Goal: Book appointment/travel/reservation

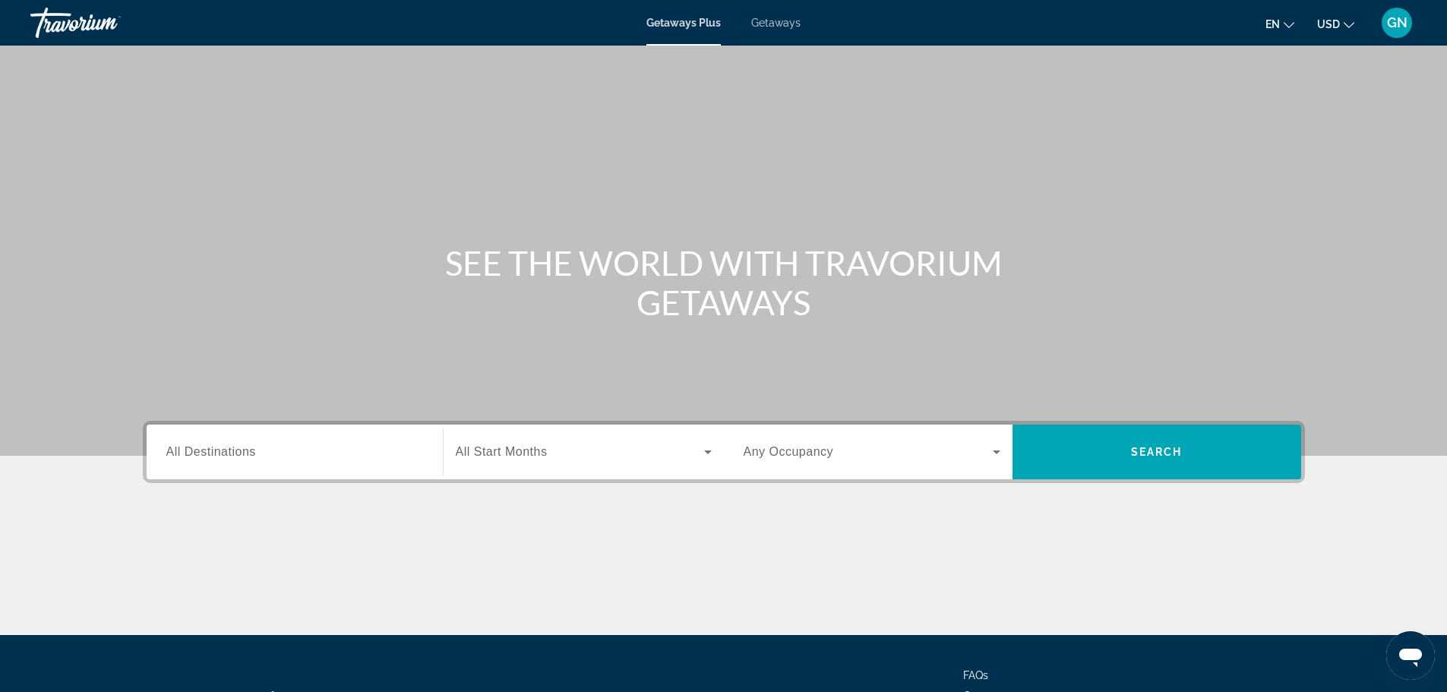
click at [315, 453] on input "Destination All Destinations" at bounding box center [294, 453] width 257 height 18
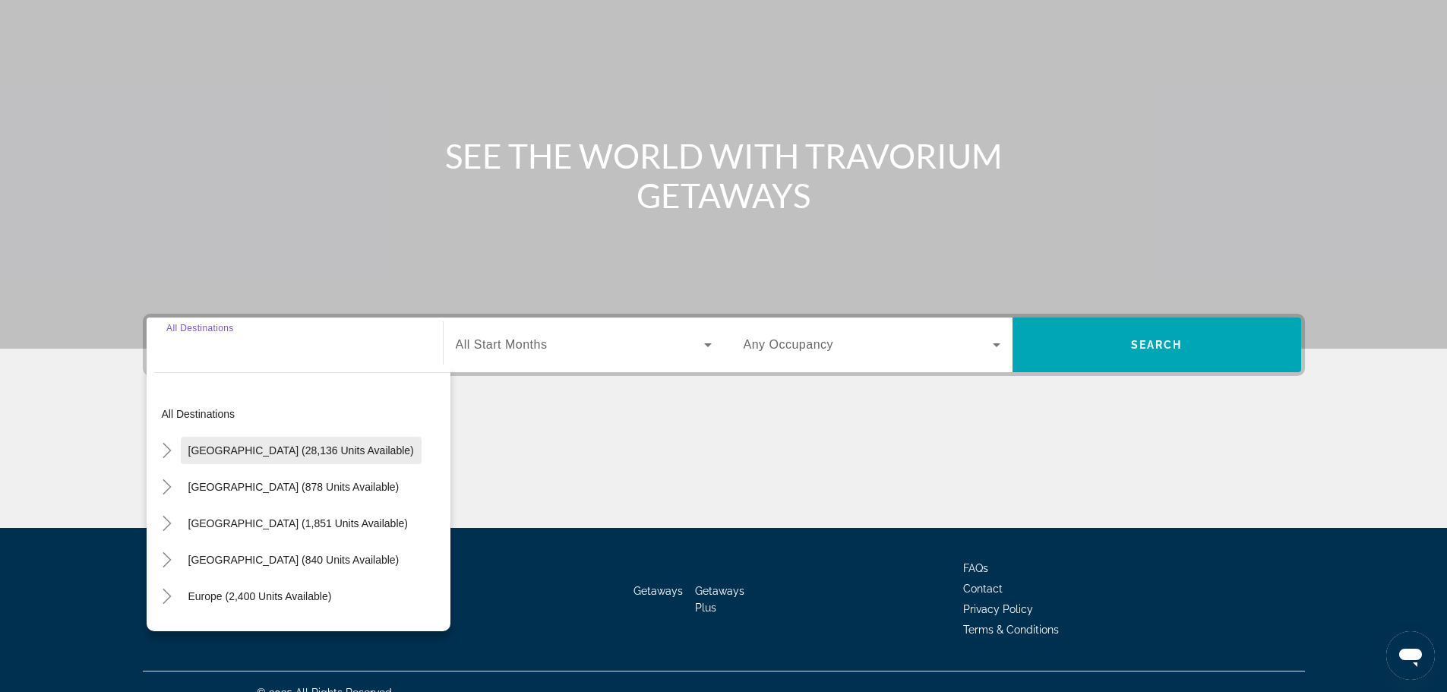
scroll to position [129, 0]
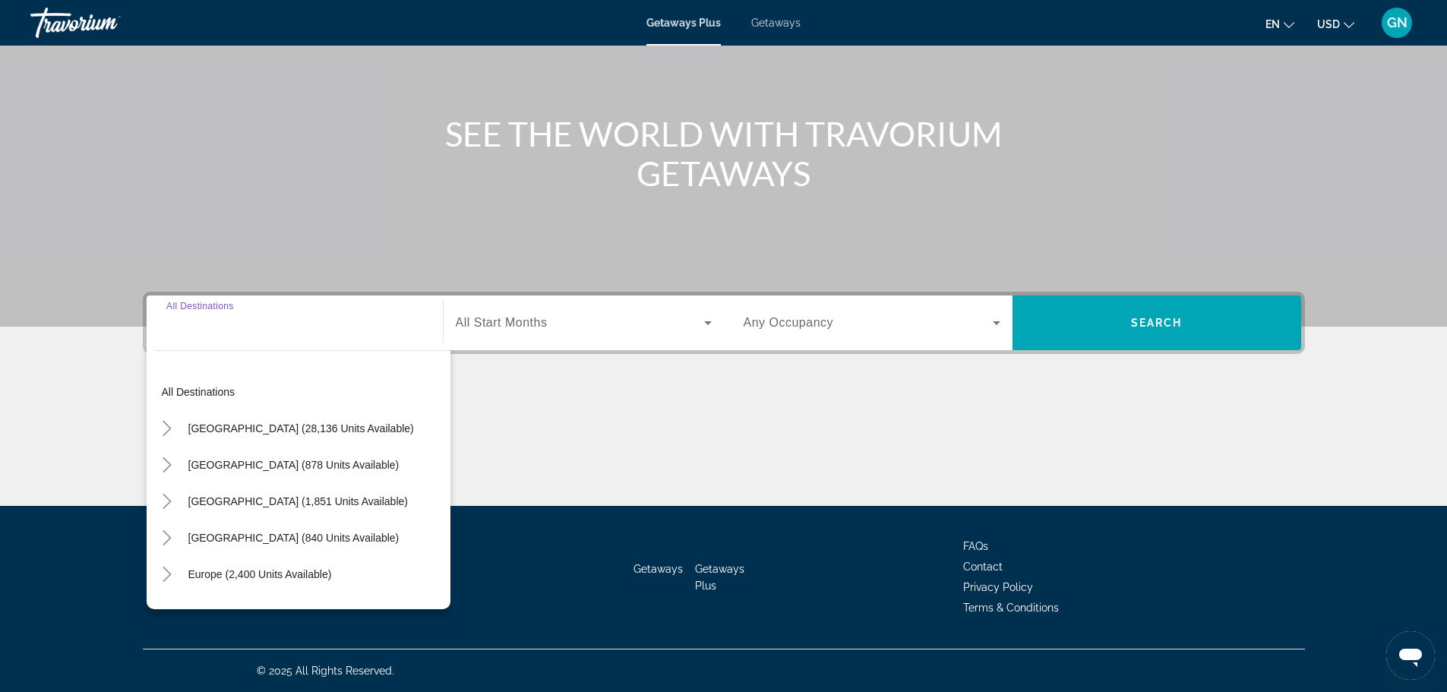
click at [279, 330] on input "Destination All Destinations" at bounding box center [294, 323] width 257 height 18
click at [278, 331] on input "Destination All Destinations" at bounding box center [294, 323] width 257 height 18
click at [294, 438] on span "Search widget" at bounding box center [301, 428] width 241 height 36
type input "**********"
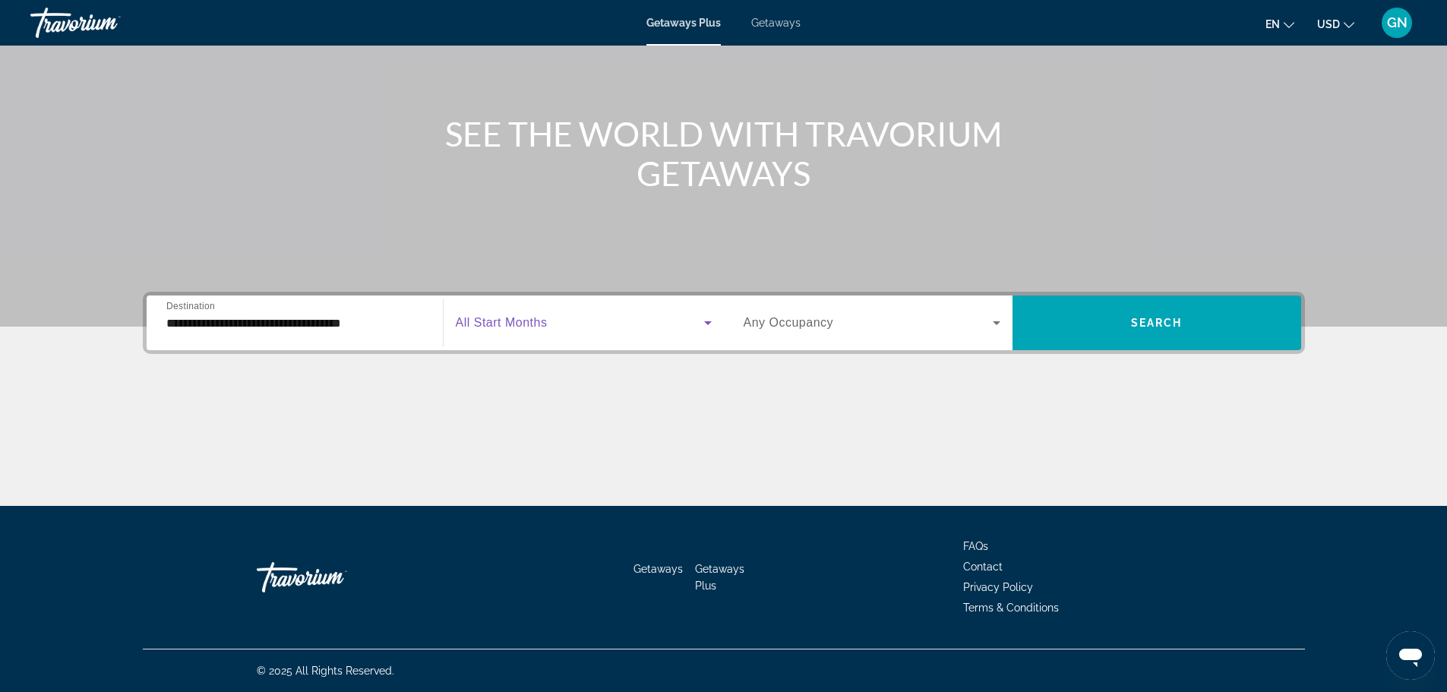
click at [574, 322] on span "Search widget" at bounding box center [580, 323] width 248 height 18
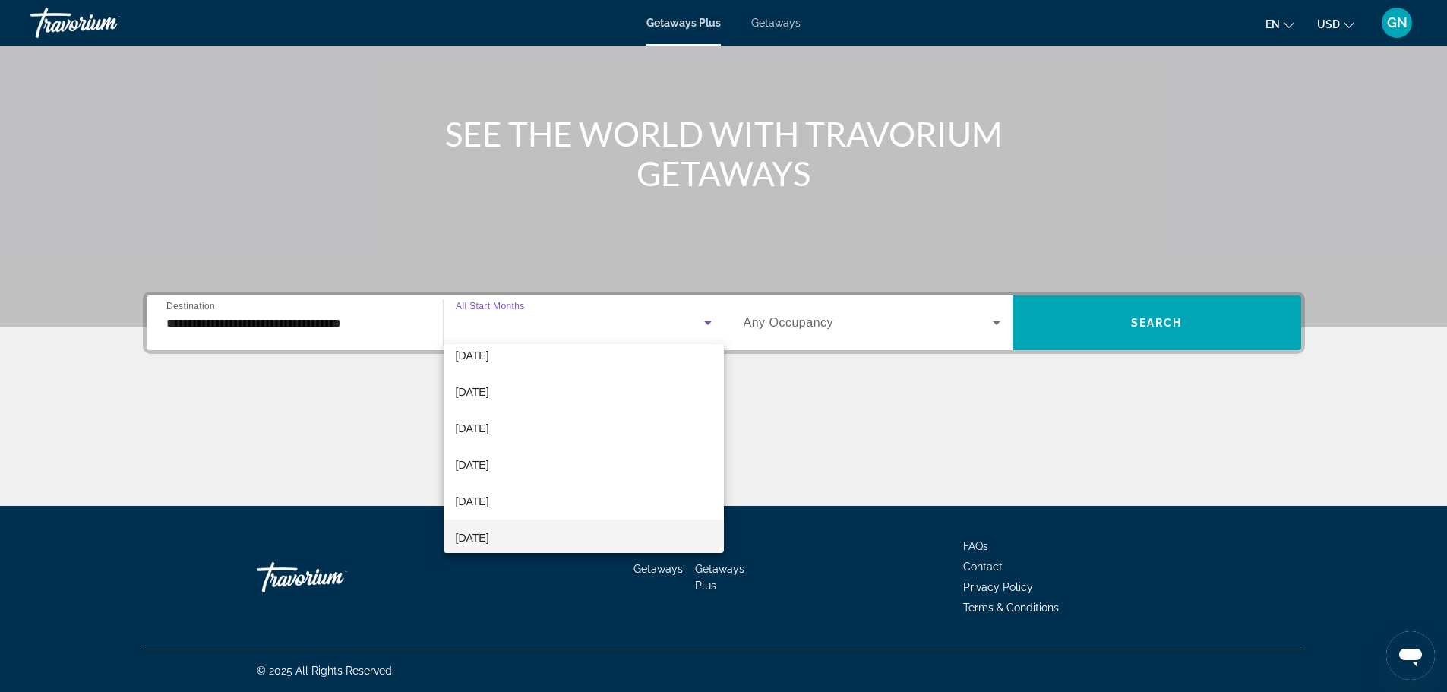
scroll to position [76, 0]
click at [489, 445] on span "[DATE]" at bounding box center [472, 438] width 33 height 18
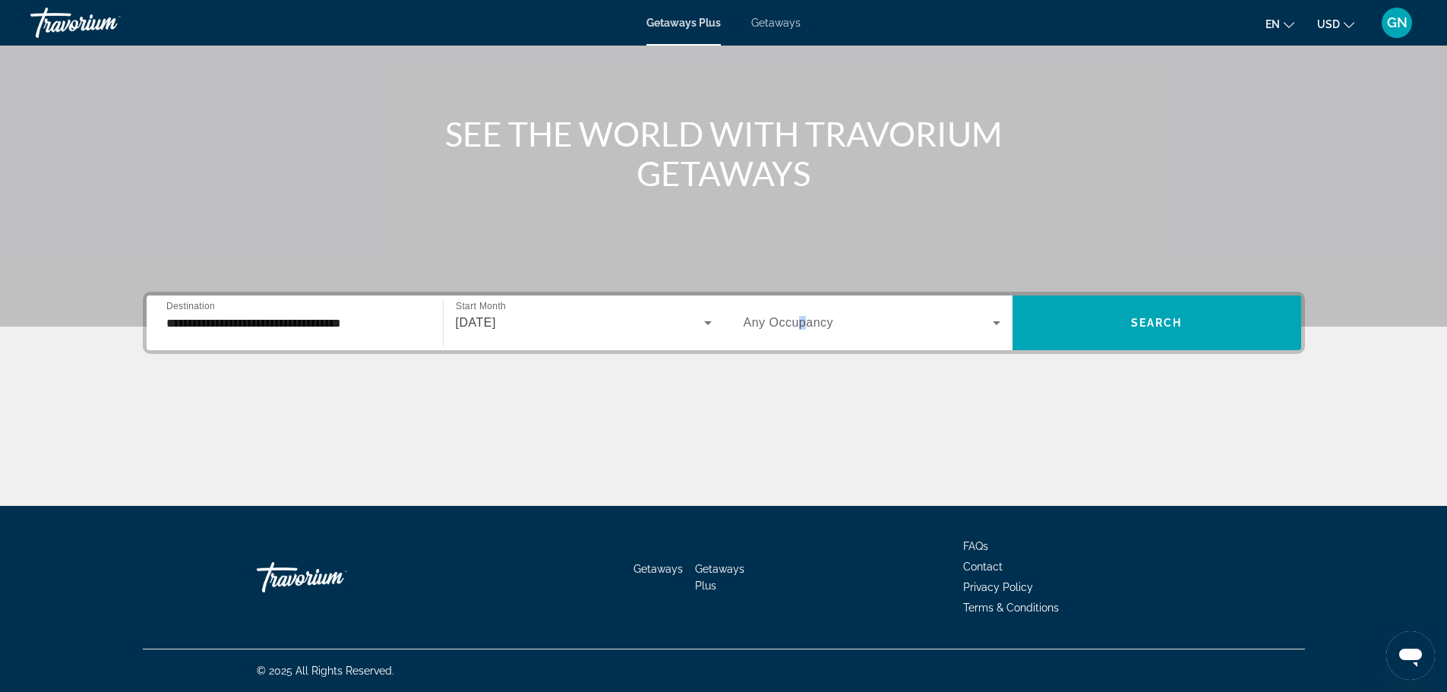
click at [802, 324] on span "Any Occupancy" at bounding box center [789, 322] width 90 height 13
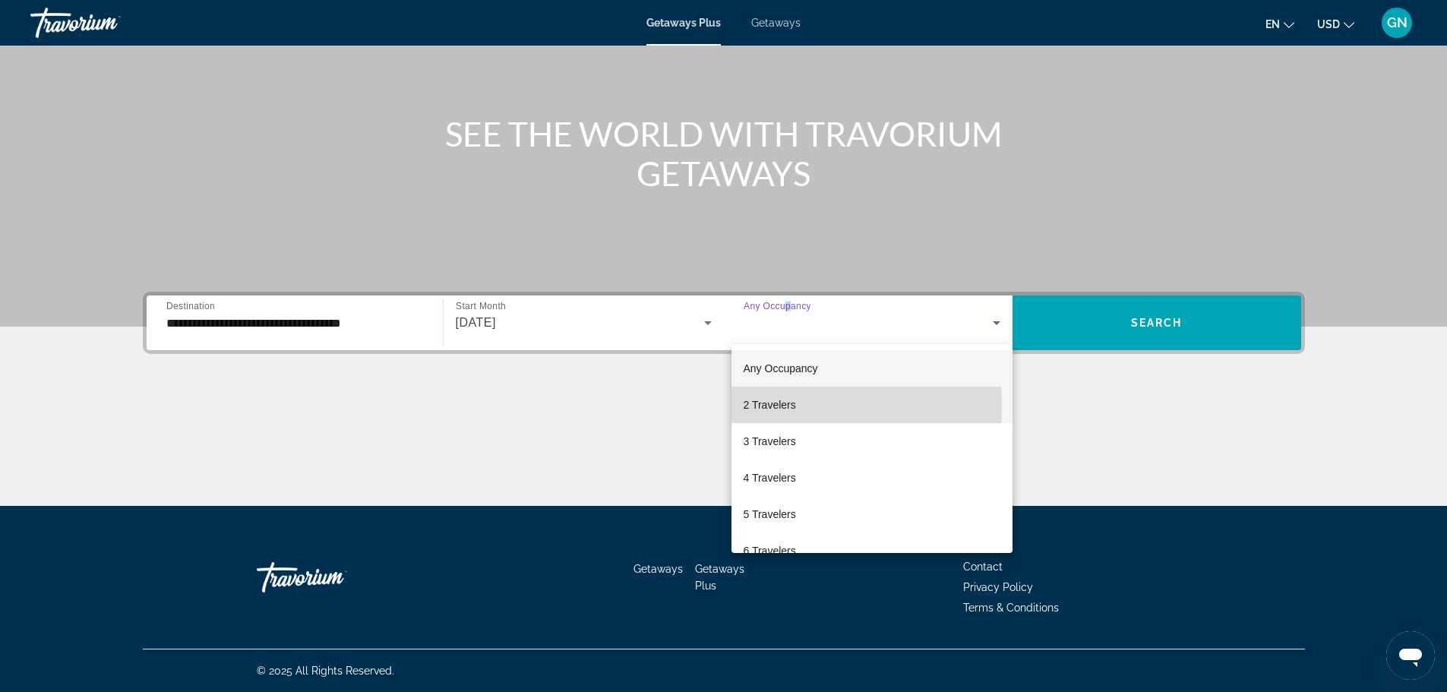
click at [791, 406] on span "2 Travelers" at bounding box center [770, 405] width 52 height 18
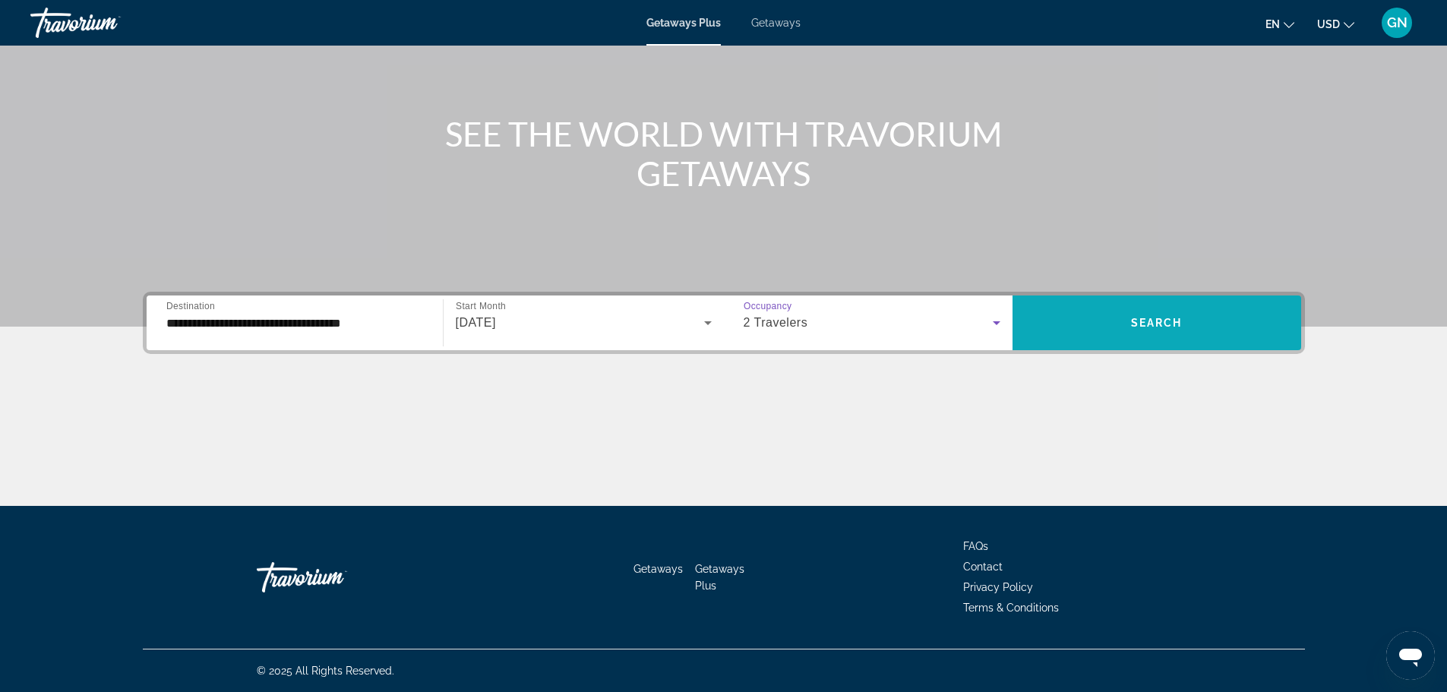
click at [1170, 326] on span "Search" at bounding box center [1157, 323] width 52 height 12
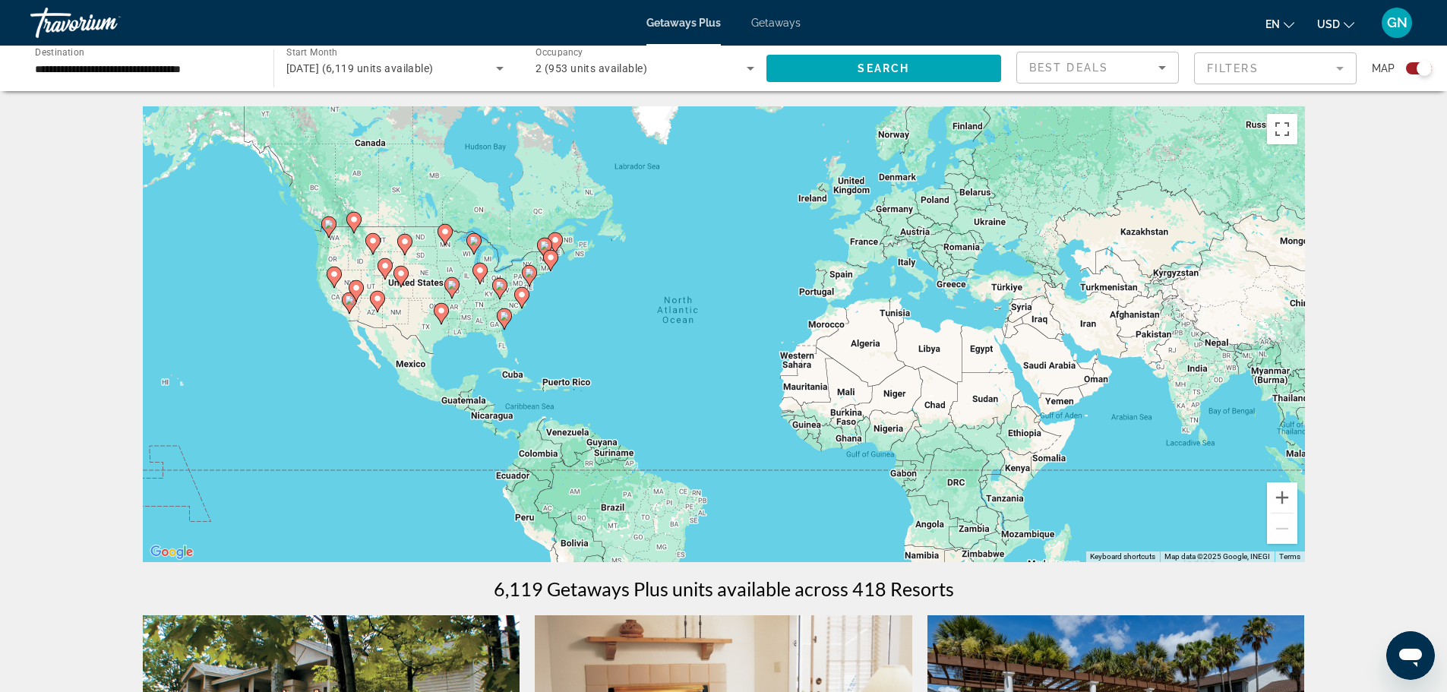
click at [404, 301] on div "To activate drag with keyboard, press Alt + Enter. Once in keyboard drag state,…" at bounding box center [724, 334] width 1162 height 456
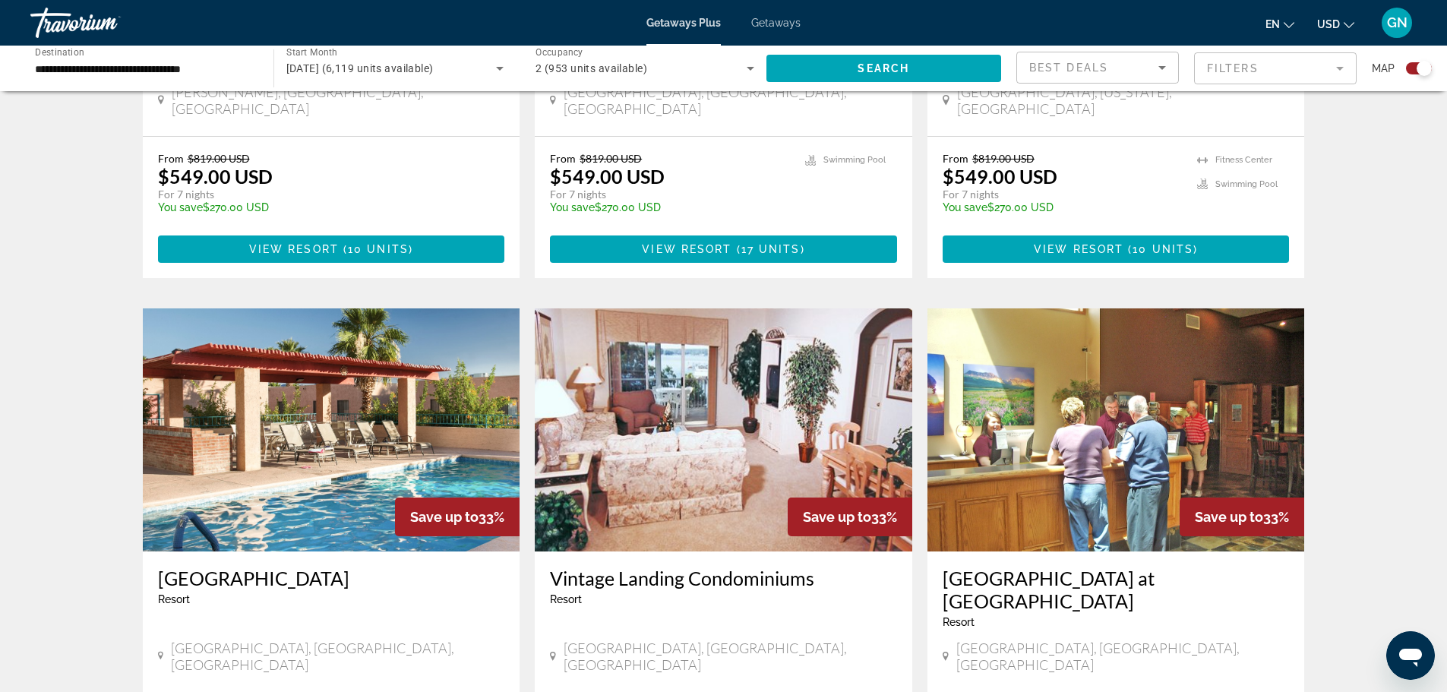
scroll to position [2259, 0]
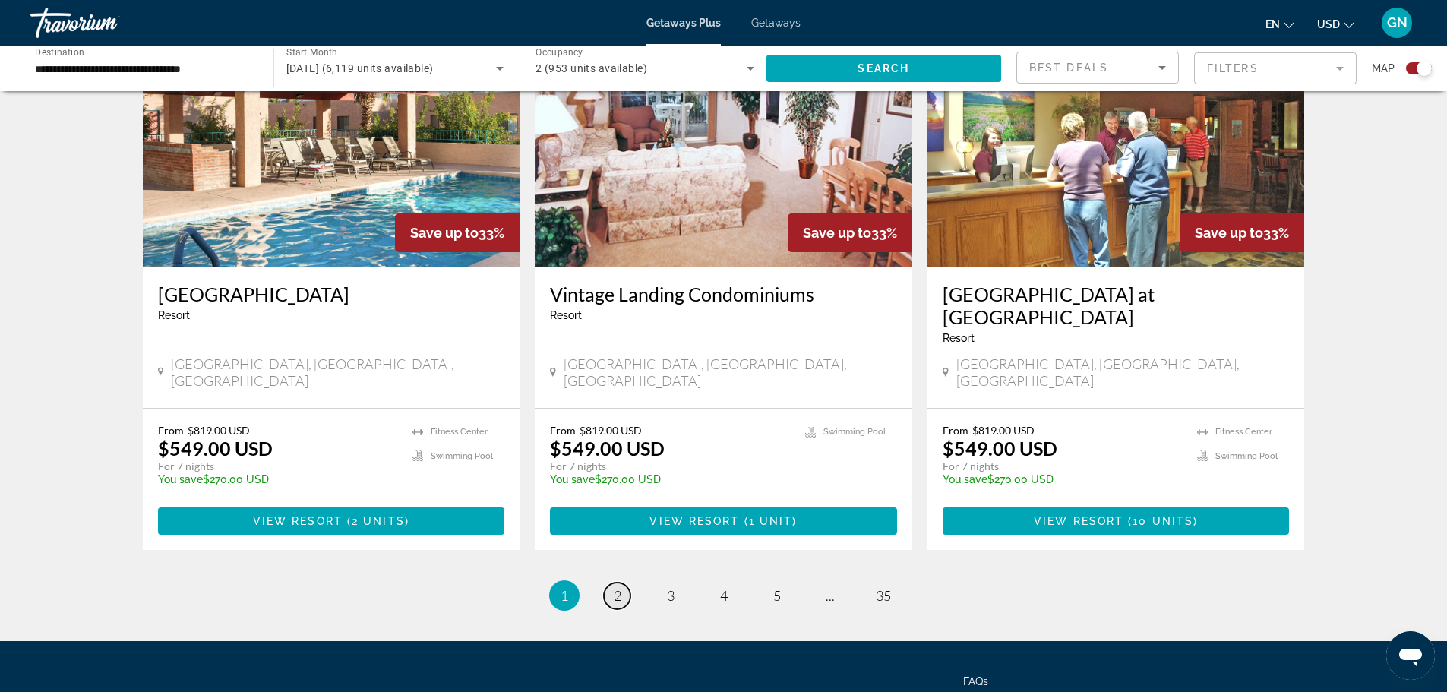
click at [621, 587] on span "2" at bounding box center [618, 595] width 8 height 17
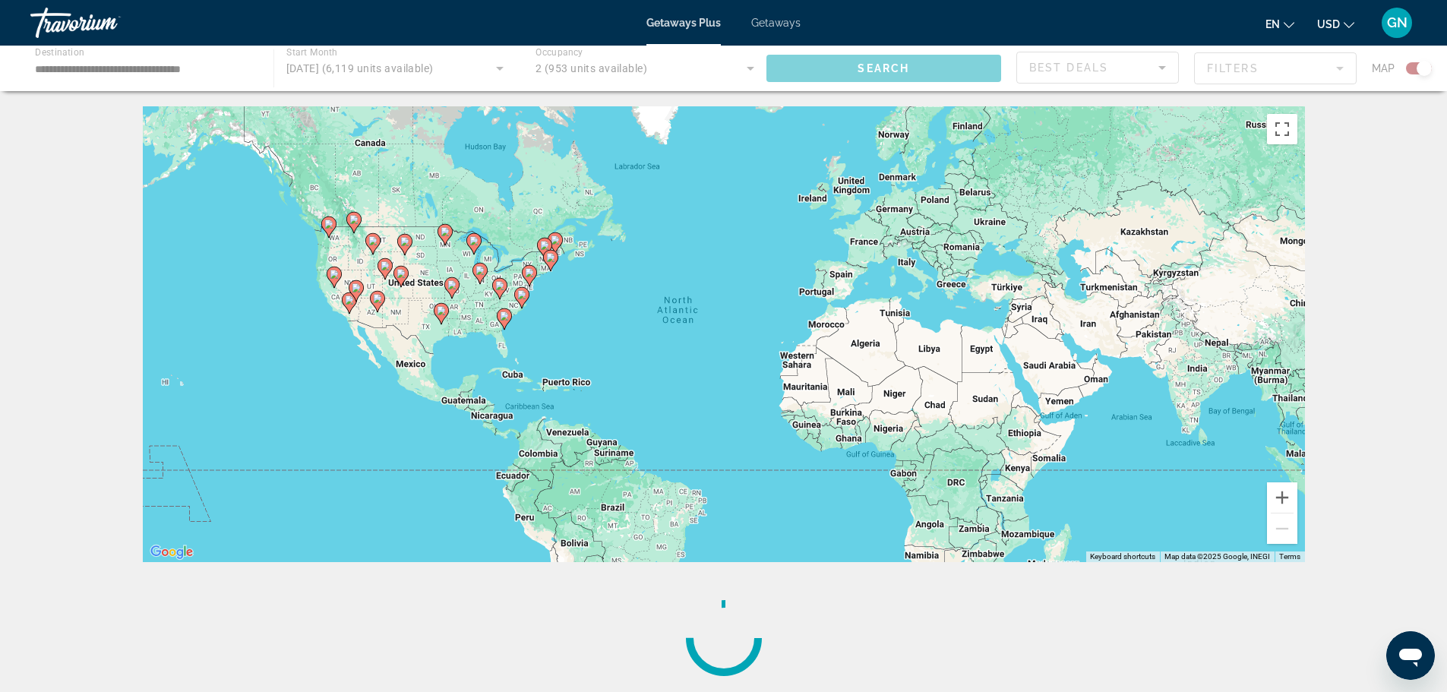
click at [1243, 71] on div "Main content" at bounding box center [723, 69] width 1447 height 46
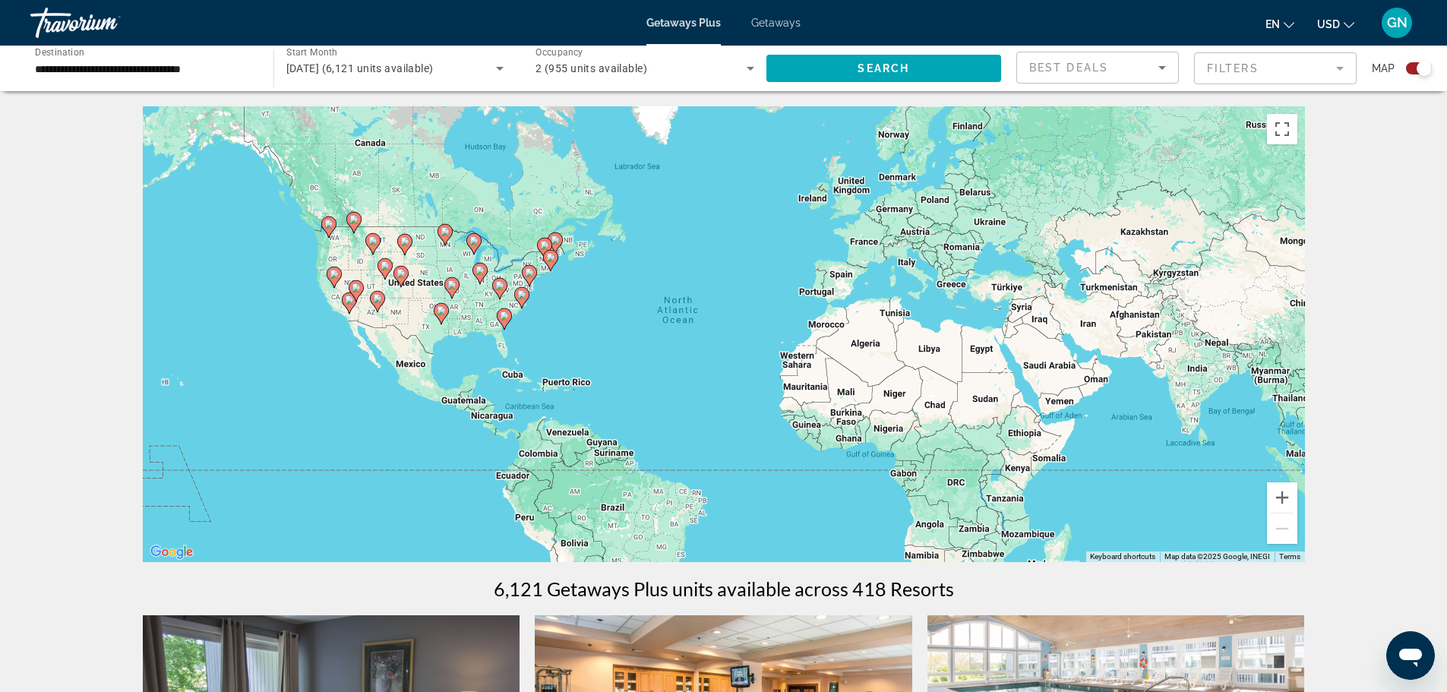
click at [1295, 78] on mat-form-field "Filters" at bounding box center [1275, 68] width 163 height 32
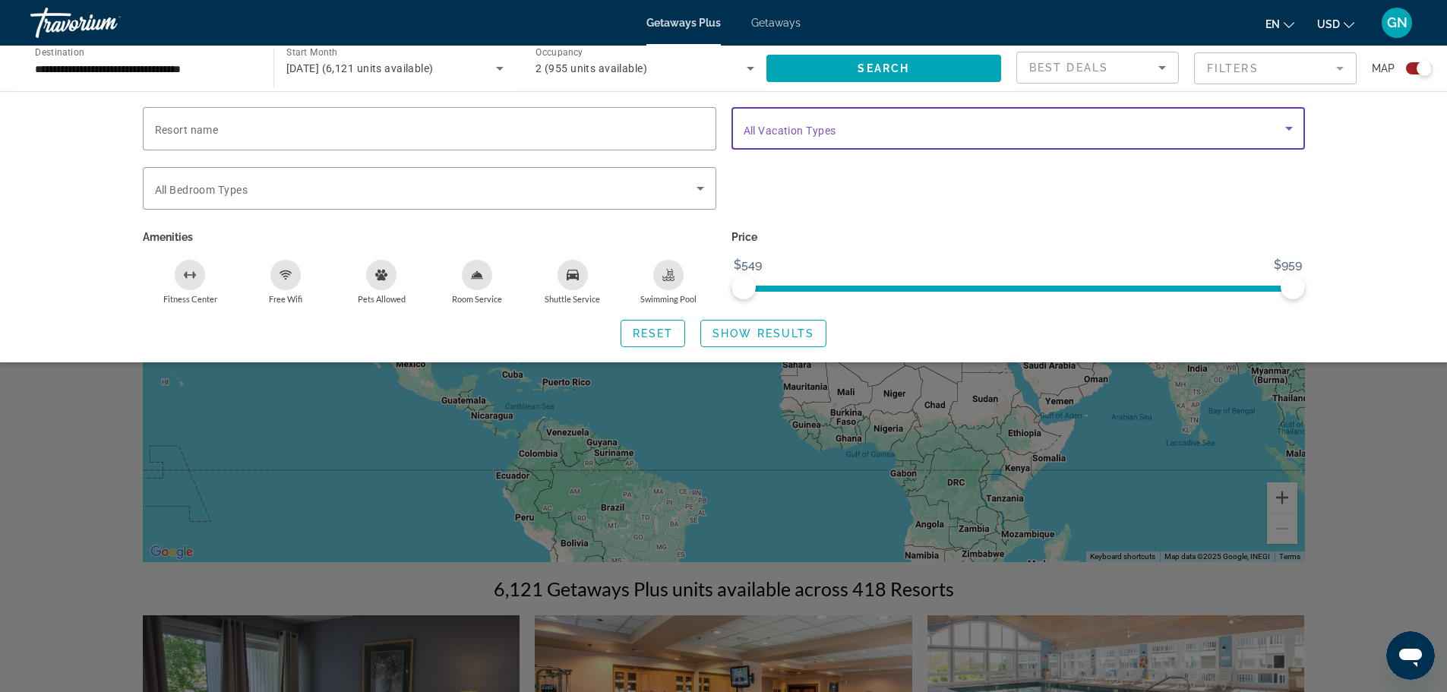
click at [860, 128] on span "Search widget" at bounding box center [1015, 128] width 542 height 18
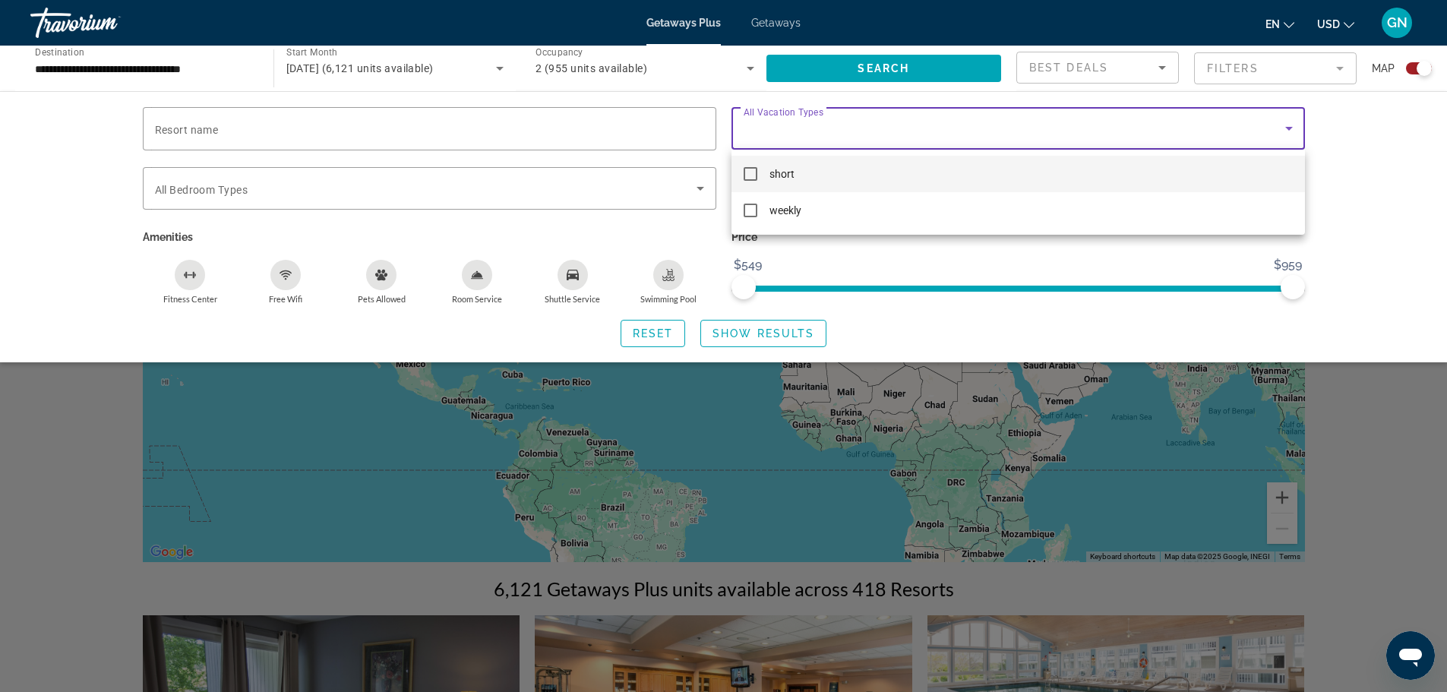
click at [860, 128] on div at bounding box center [723, 346] width 1447 height 692
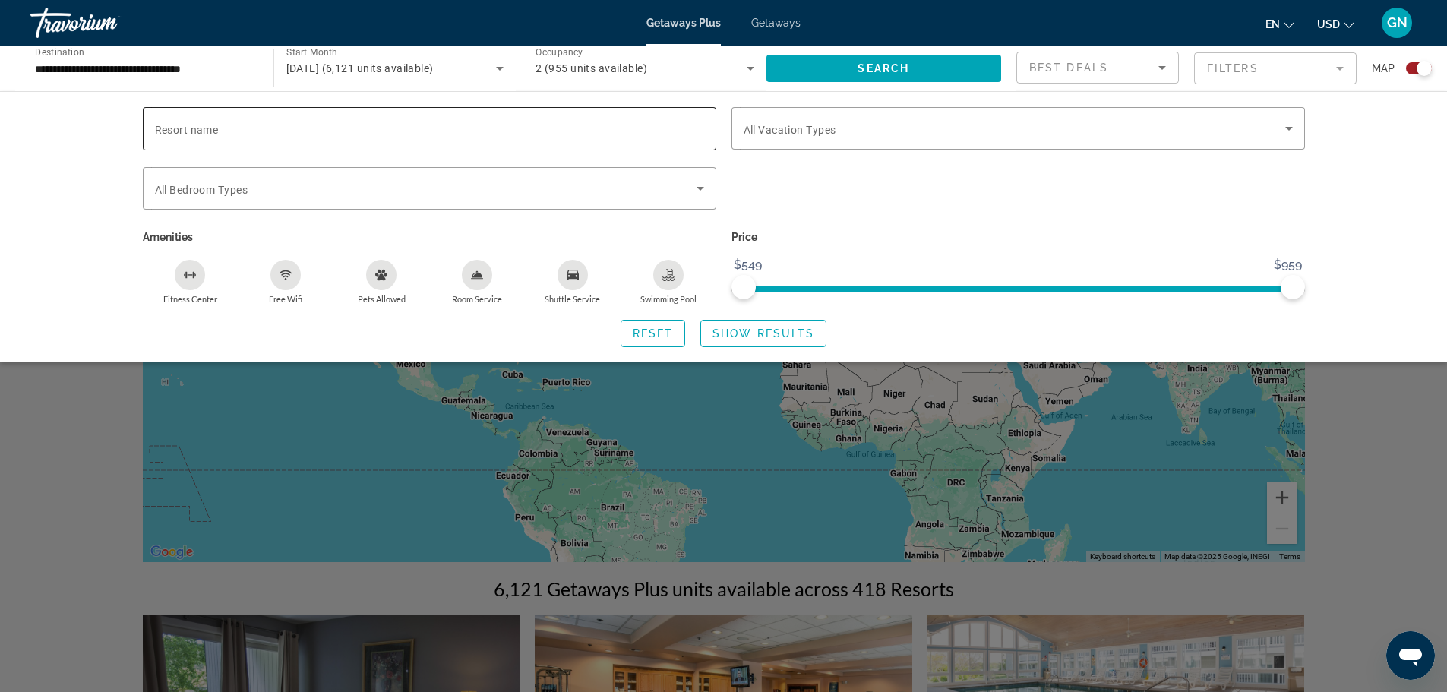
click at [255, 129] on input "Resort name" at bounding box center [429, 129] width 549 height 18
type input "********"
click at [807, 324] on span "Search widget" at bounding box center [763, 333] width 125 height 36
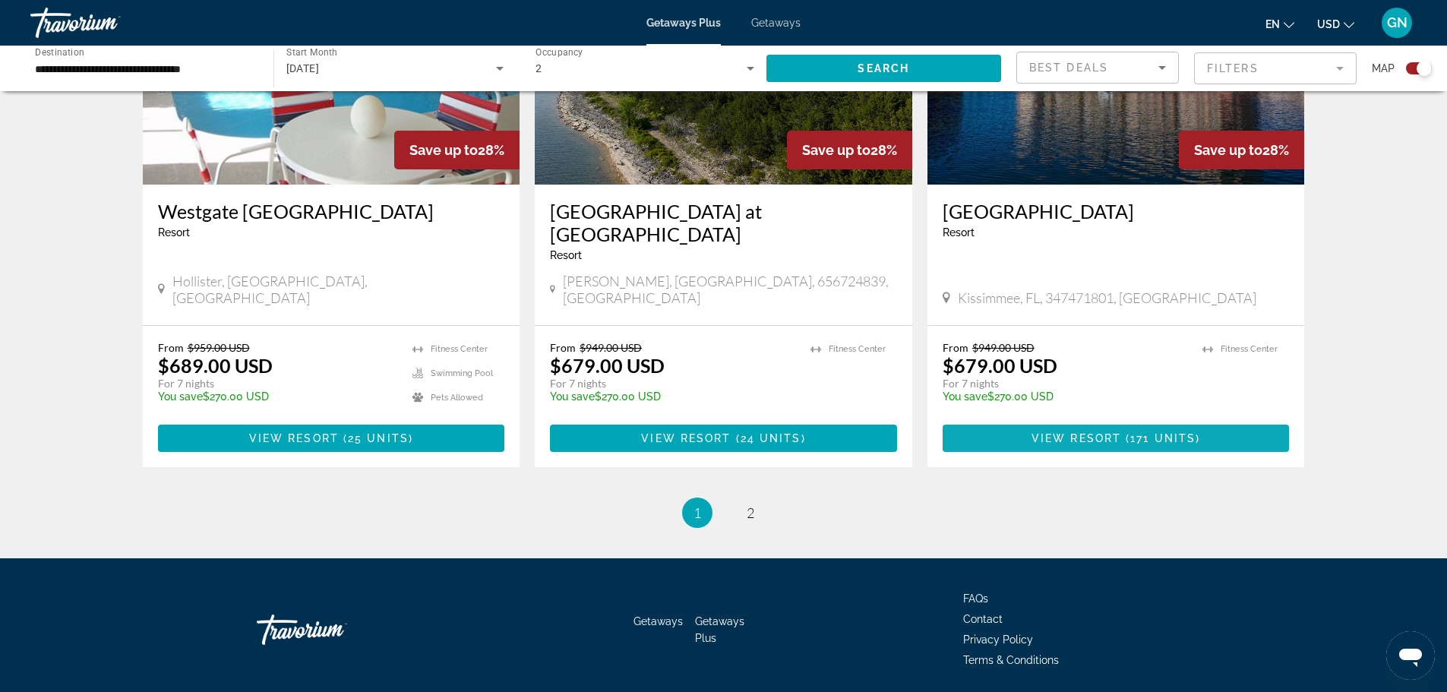
scroll to position [2259, 0]
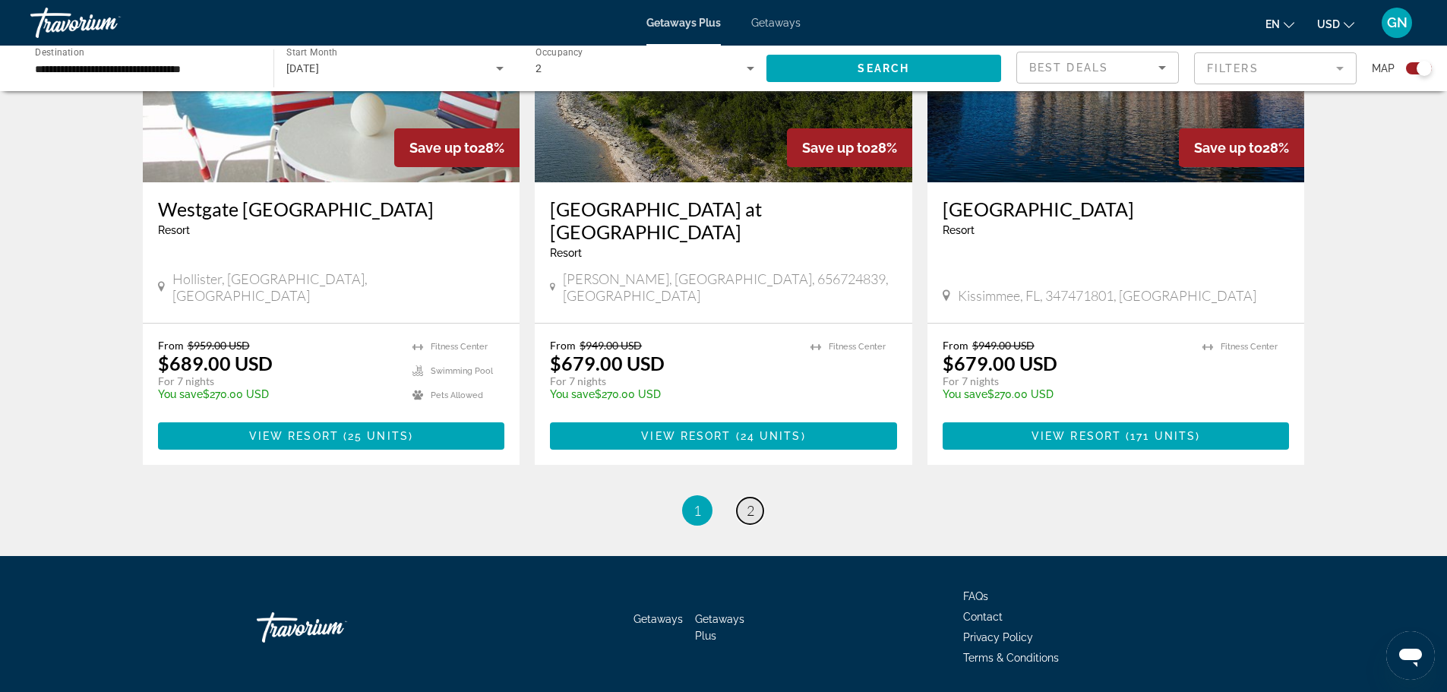
click at [755, 498] on link "page 2" at bounding box center [750, 511] width 27 height 27
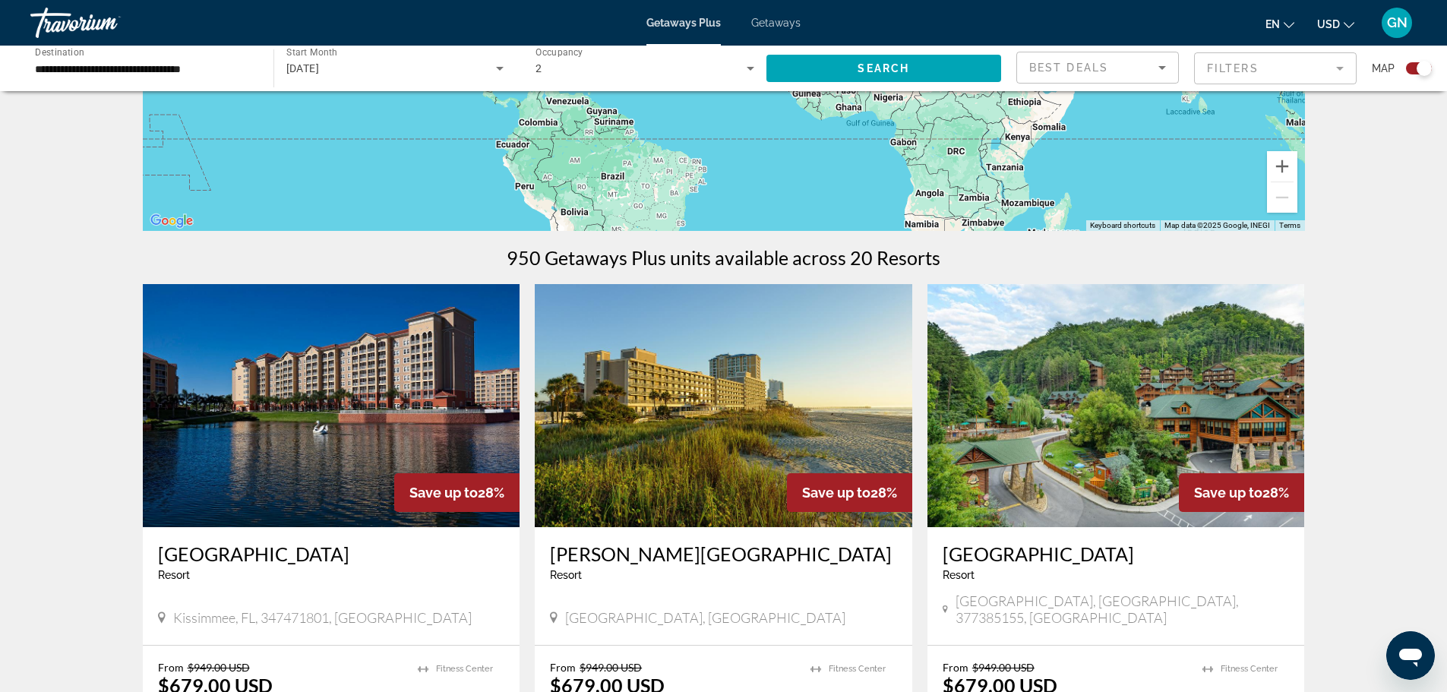
scroll to position [380, 0]
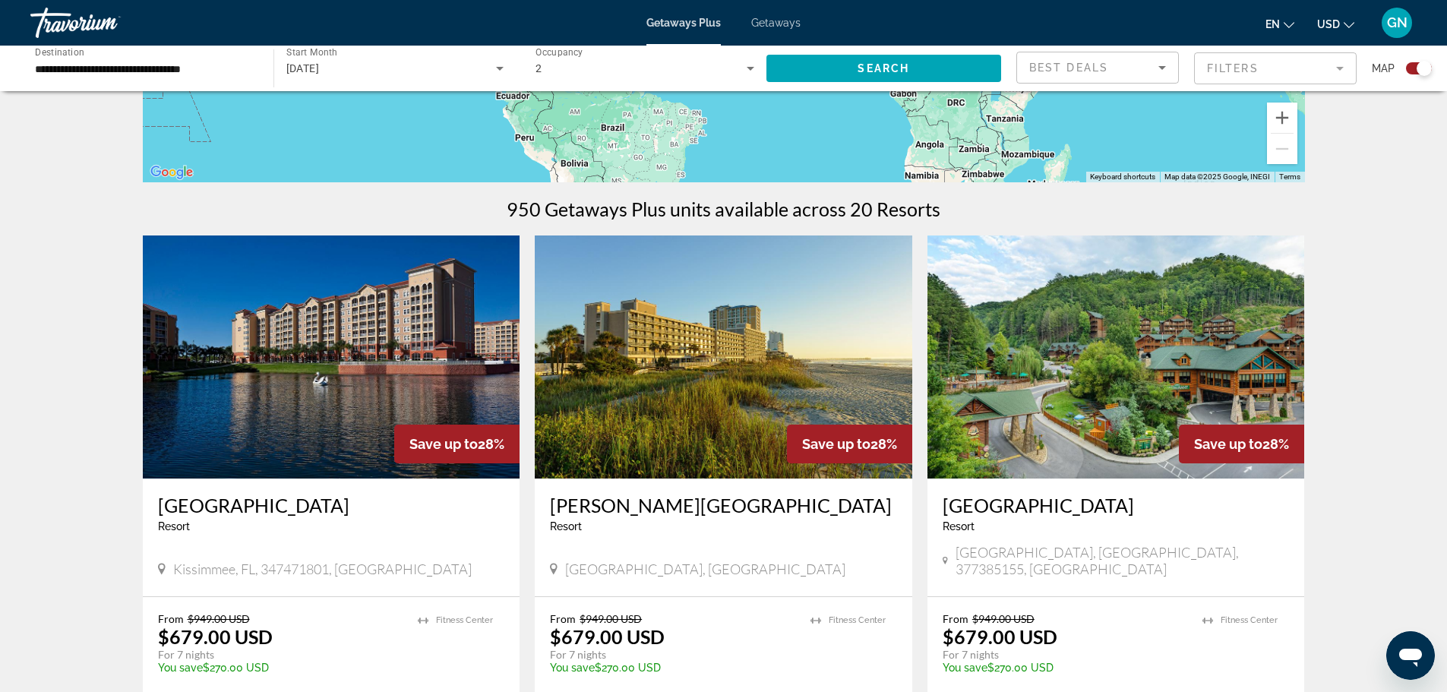
click at [1136, 68] on div "Best Deals" at bounding box center [1093, 67] width 129 height 18
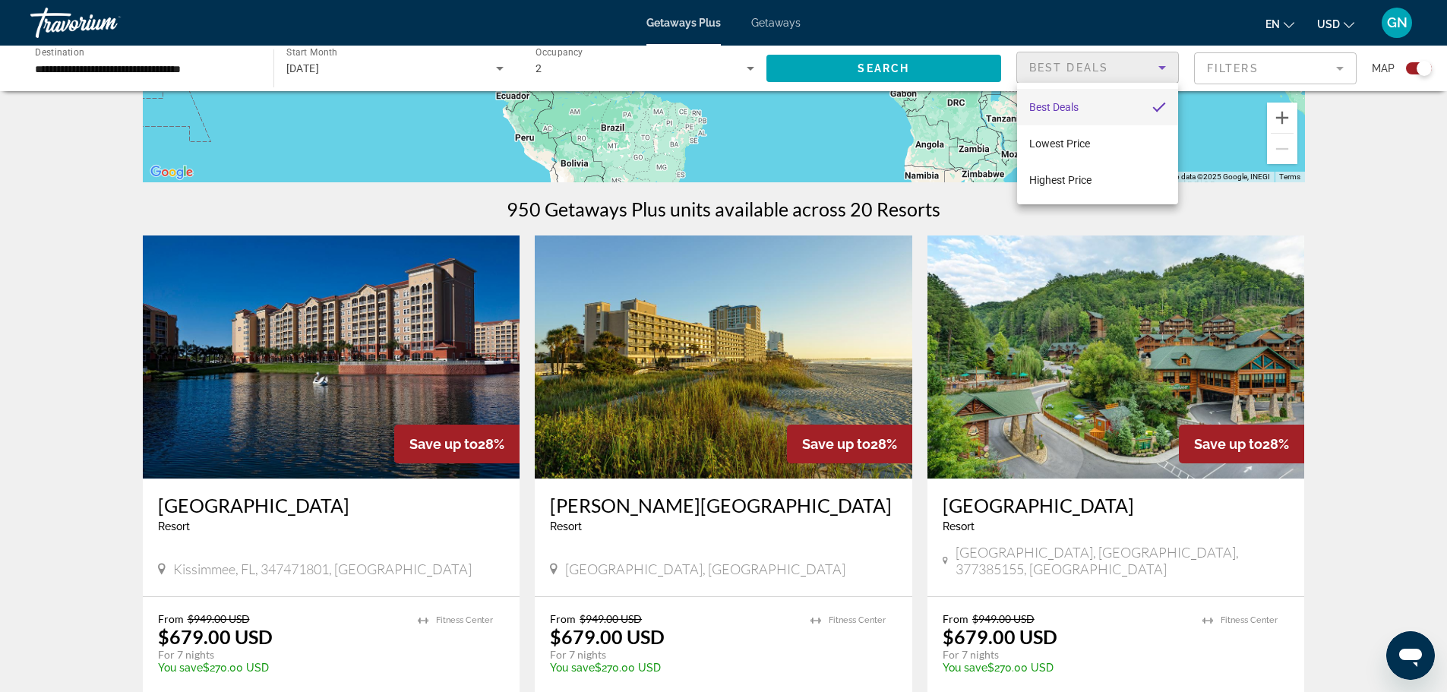
click at [1136, 68] on div at bounding box center [723, 346] width 1447 height 692
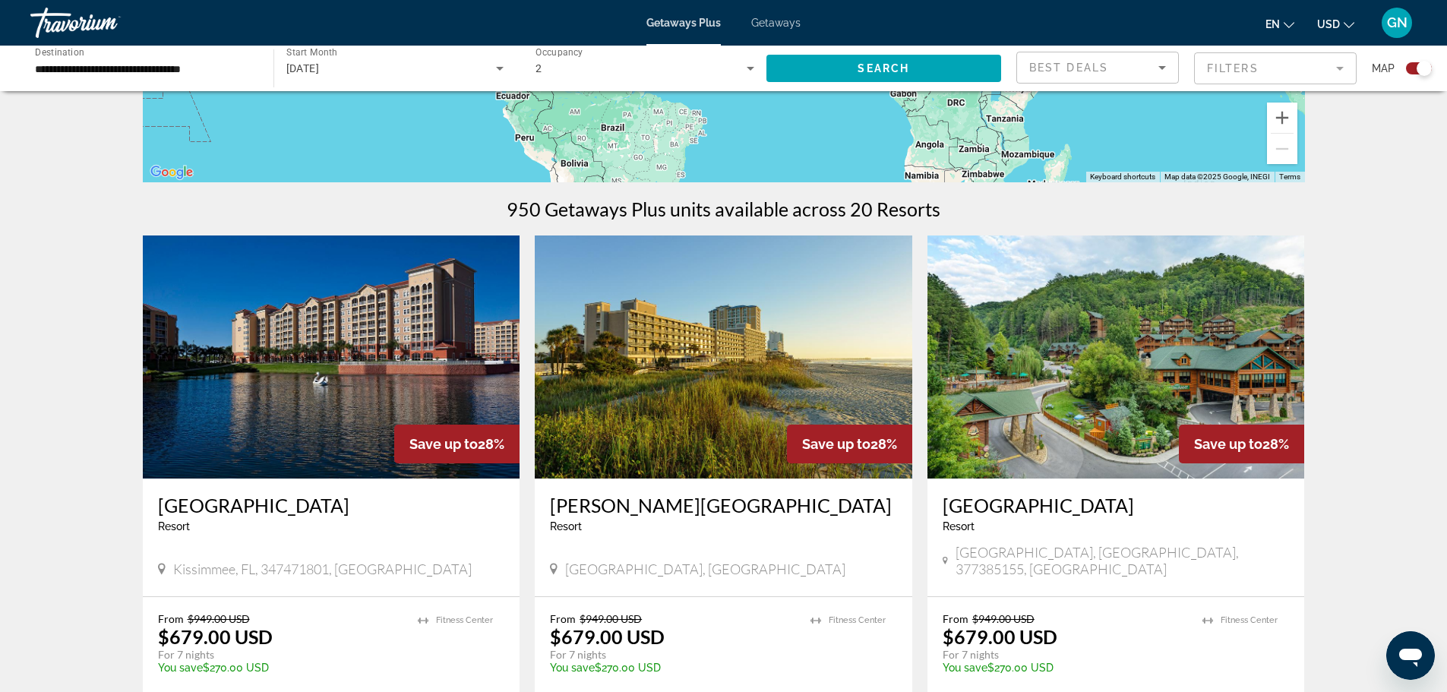
click at [1257, 65] on mat-form-field "Filters" at bounding box center [1275, 68] width 163 height 32
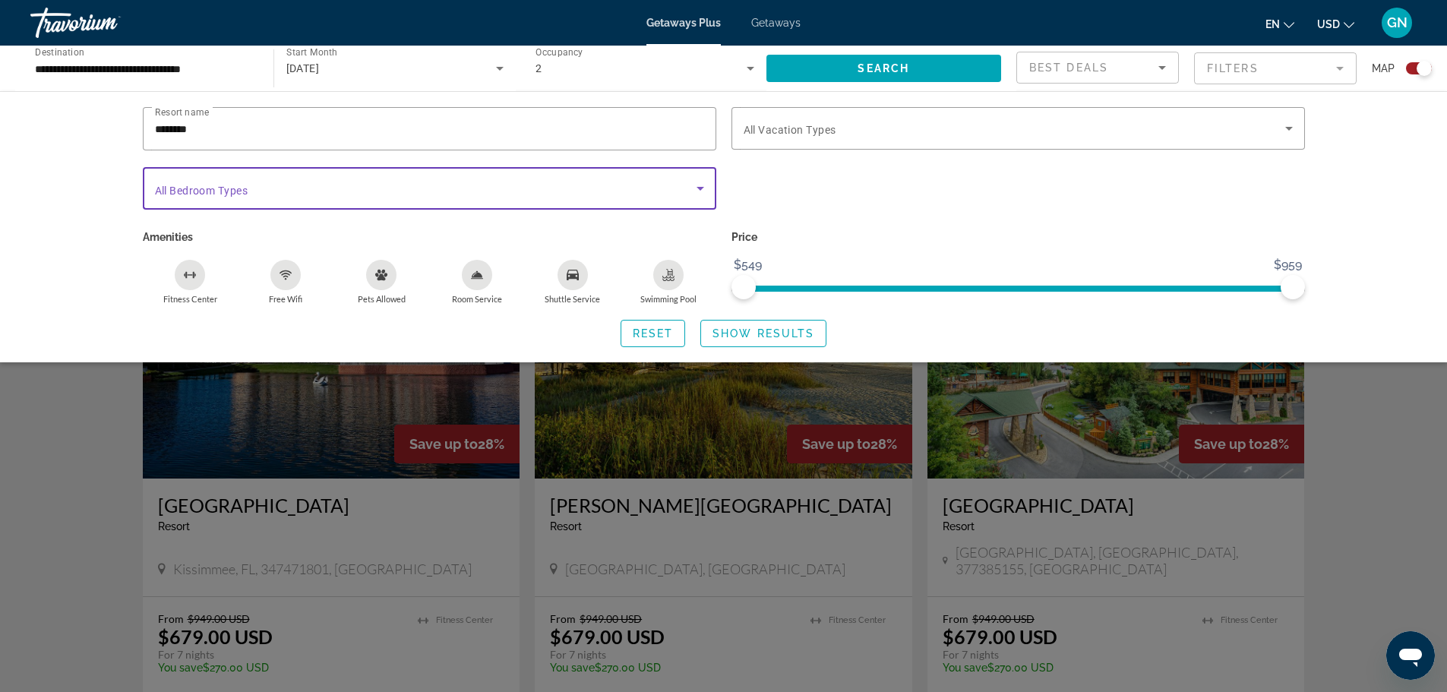
click at [428, 182] on span "Search widget" at bounding box center [426, 188] width 542 height 18
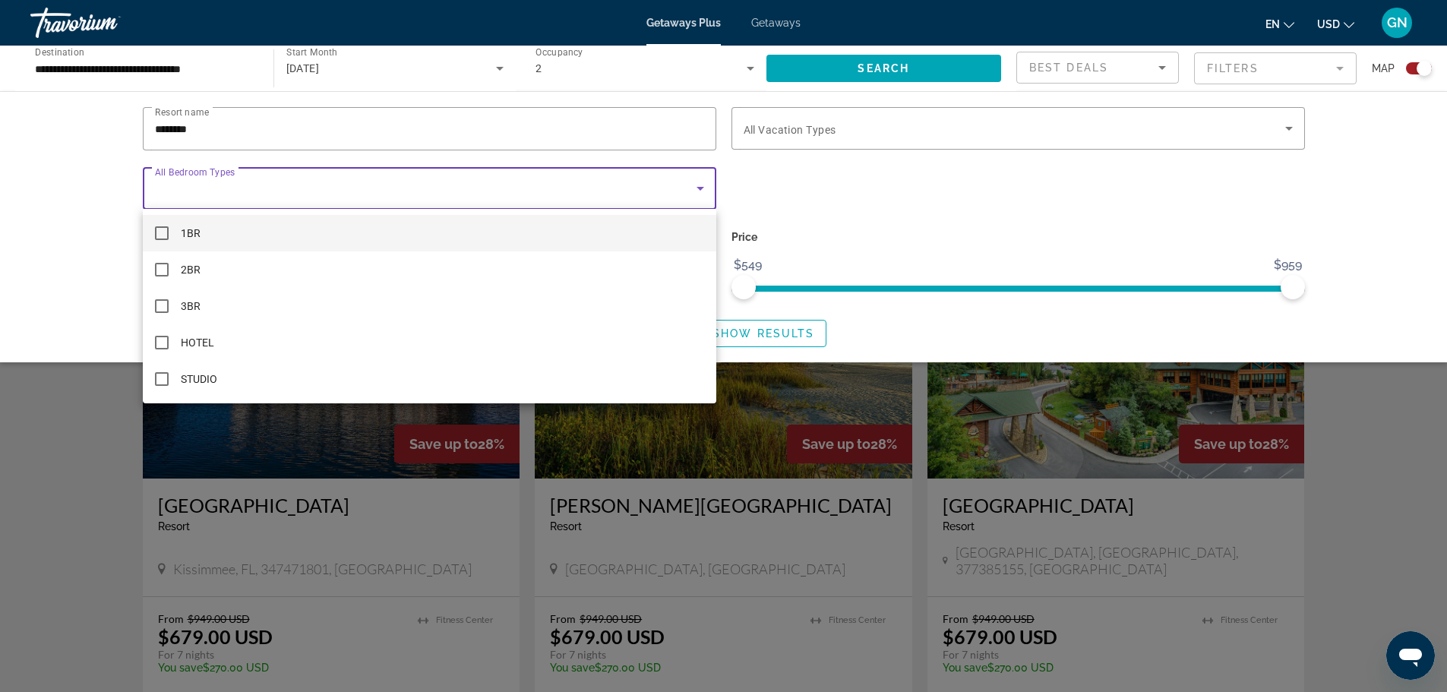
click at [428, 182] on div at bounding box center [723, 346] width 1447 height 692
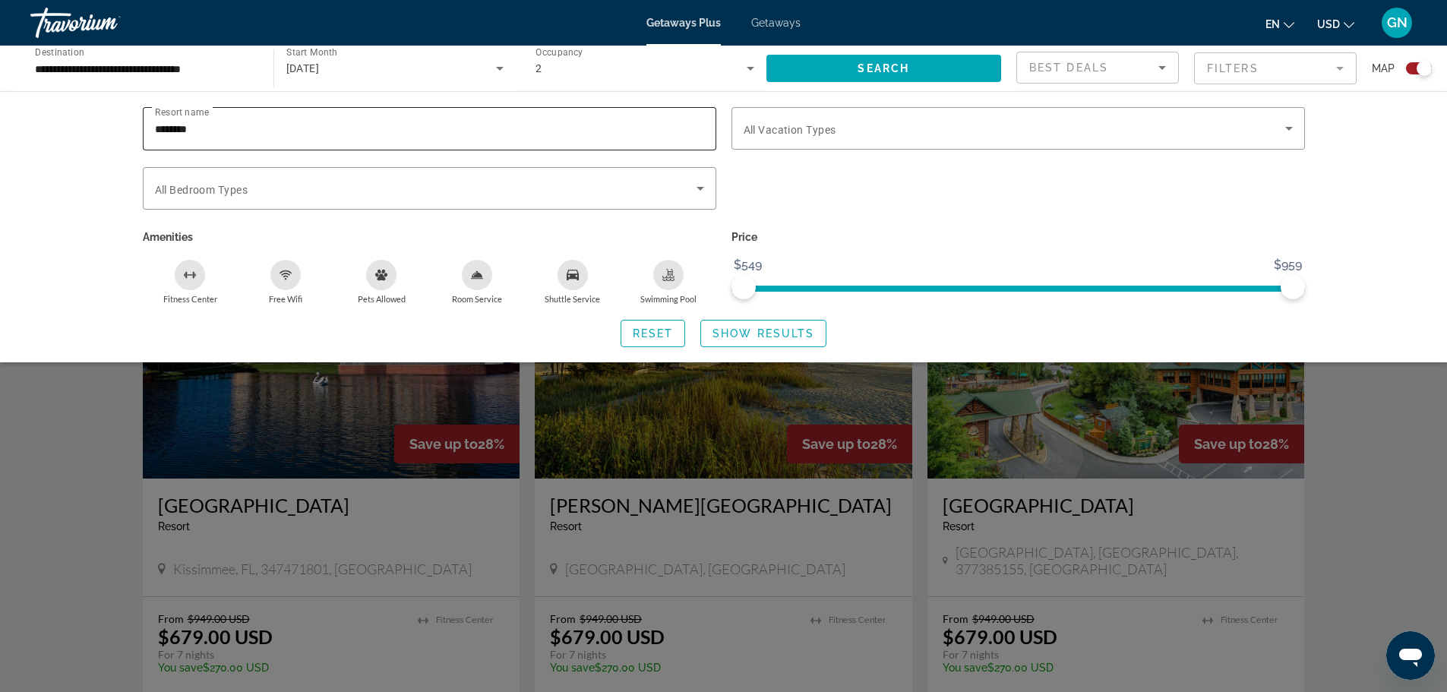
click at [237, 130] on input "********" at bounding box center [429, 129] width 549 height 18
type input "*"
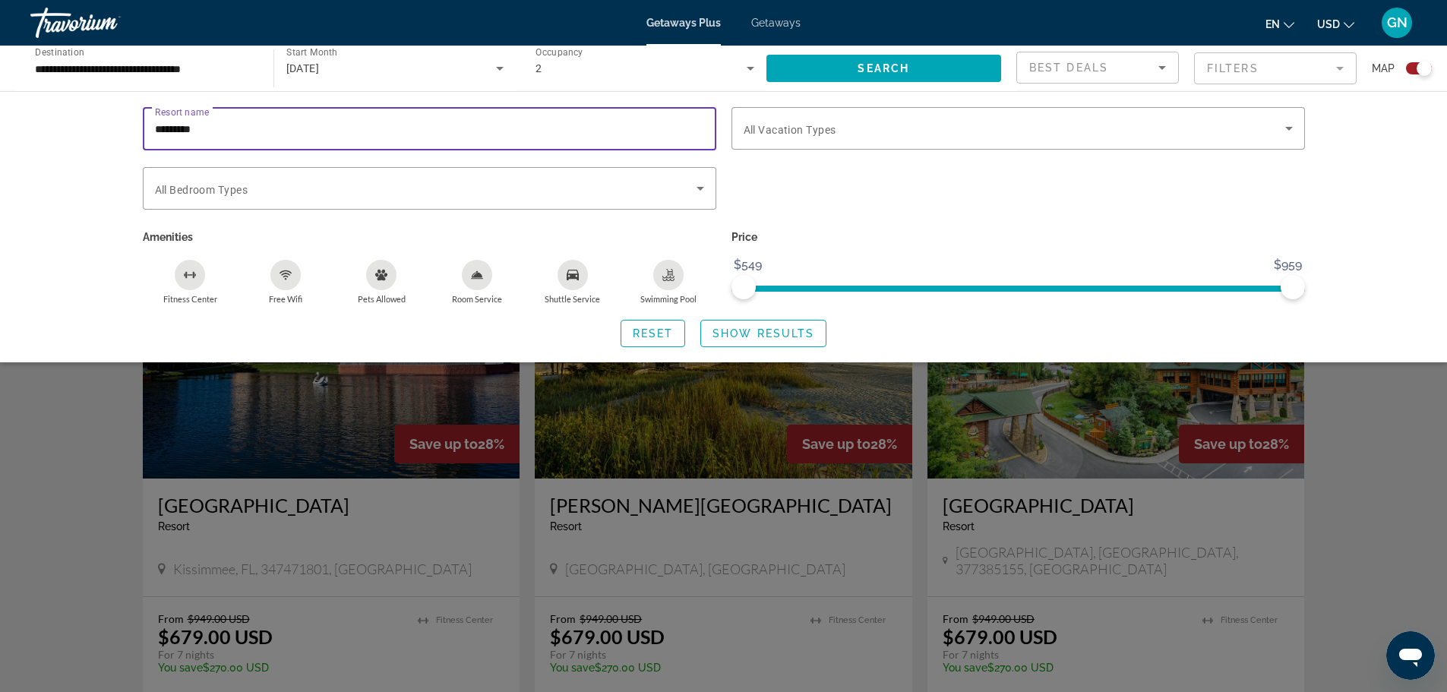
type input "*********"
click at [43, 254] on div "Resort name ********* Vacation Types All Vacation Types Bedroom Types All Bedro…" at bounding box center [723, 226] width 1447 height 271
click at [794, 337] on span "Show Results" at bounding box center [763, 333] width 102 height 12
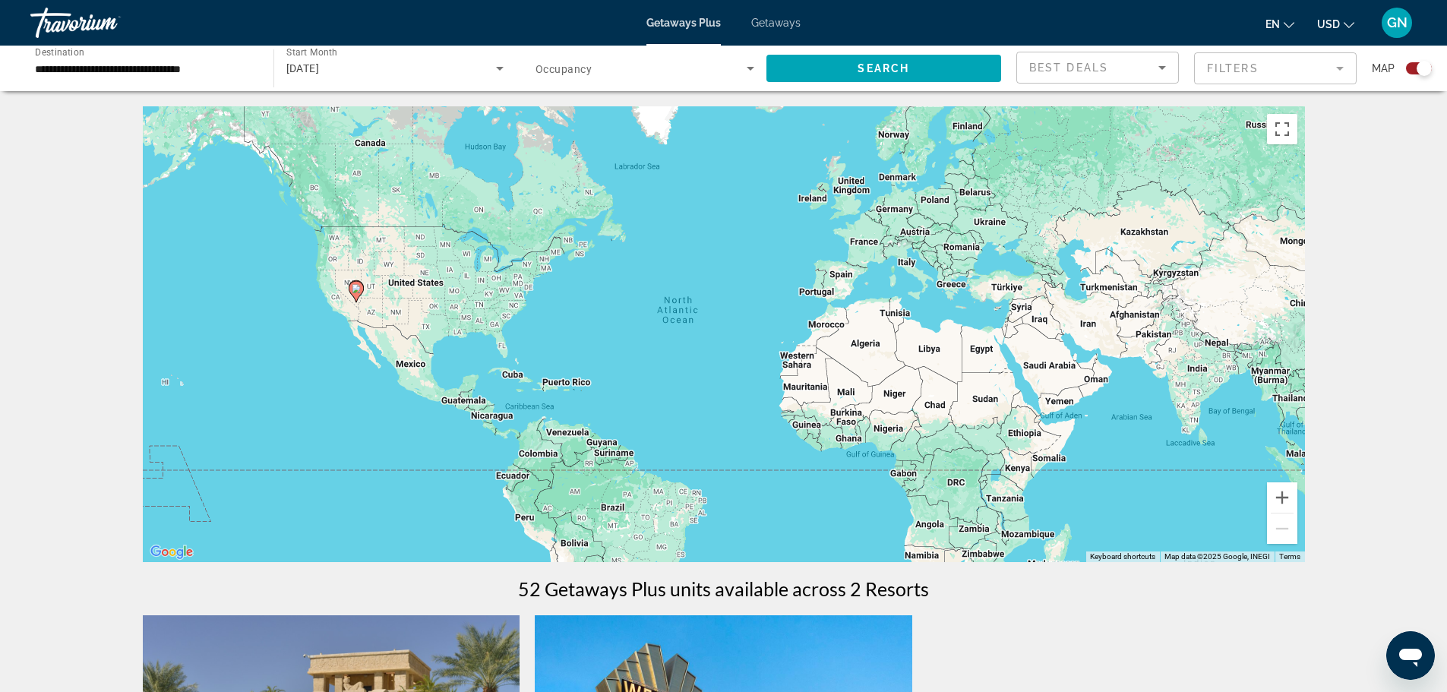
click at [356, 295] on icon "Main content" at bounding box center [356, 292] width 14 height 20
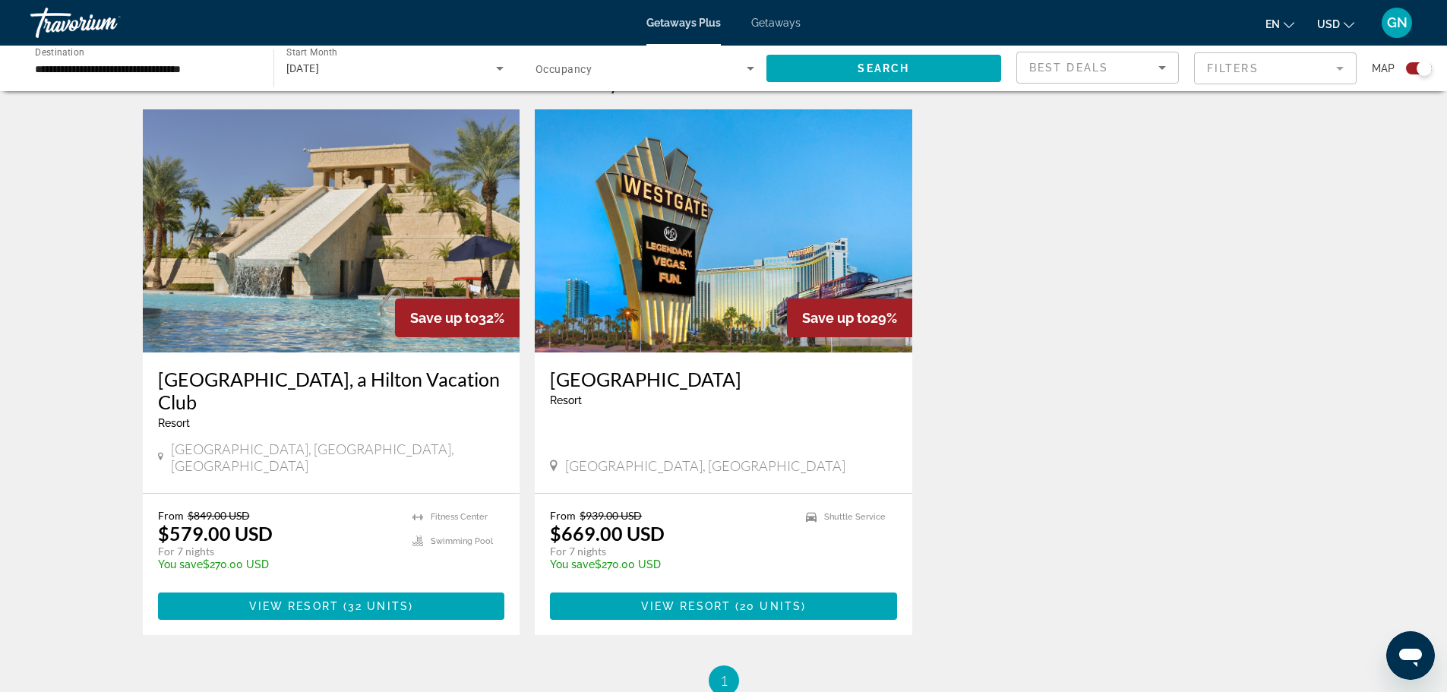
scroll to position [532, 0]
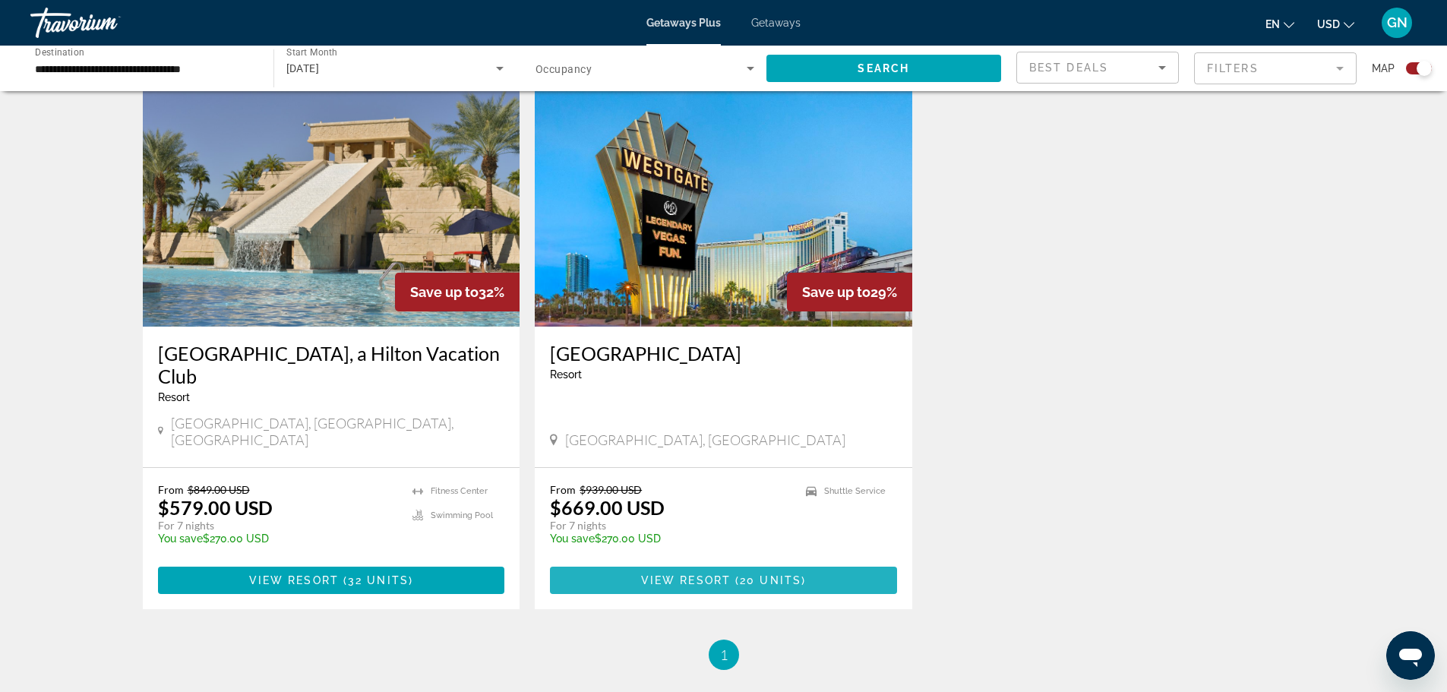
click at [693, 574] on span "View Resort" at bounding box center [686, 580] width 90 height 12
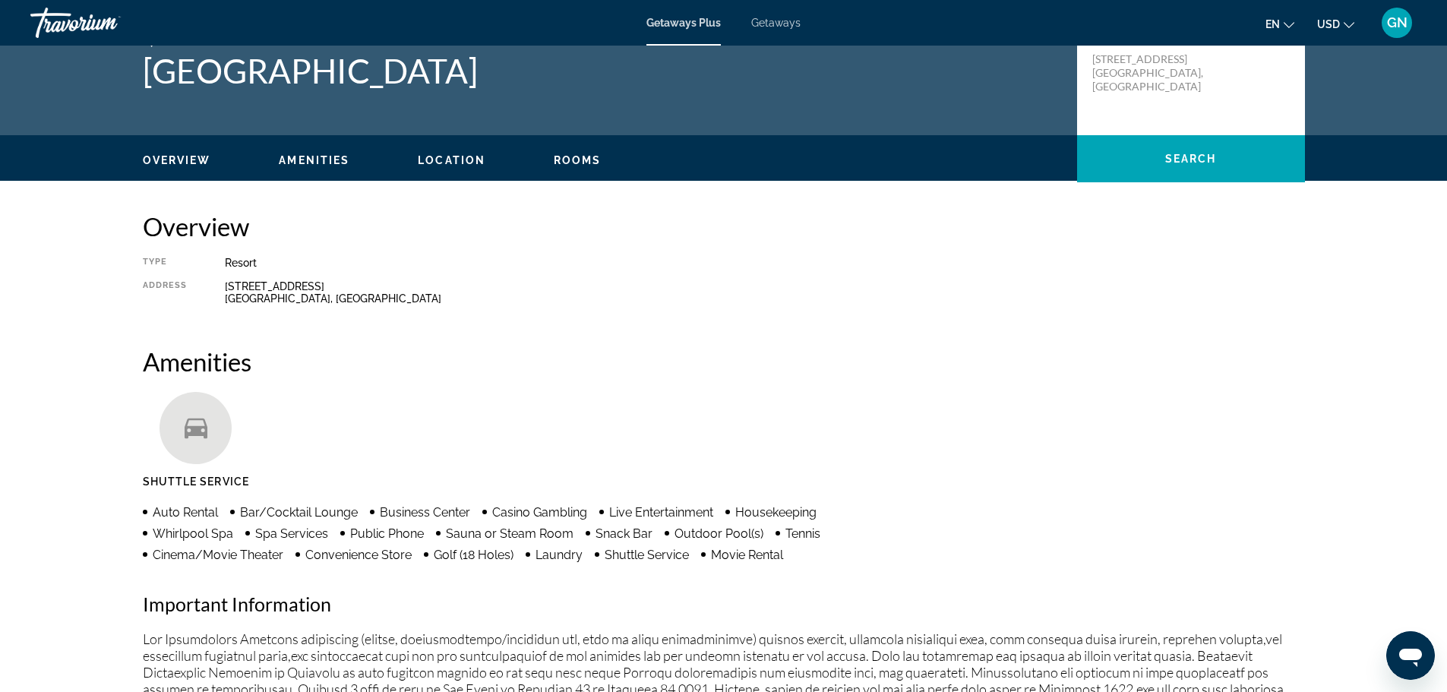
scroll to position [30, 0]
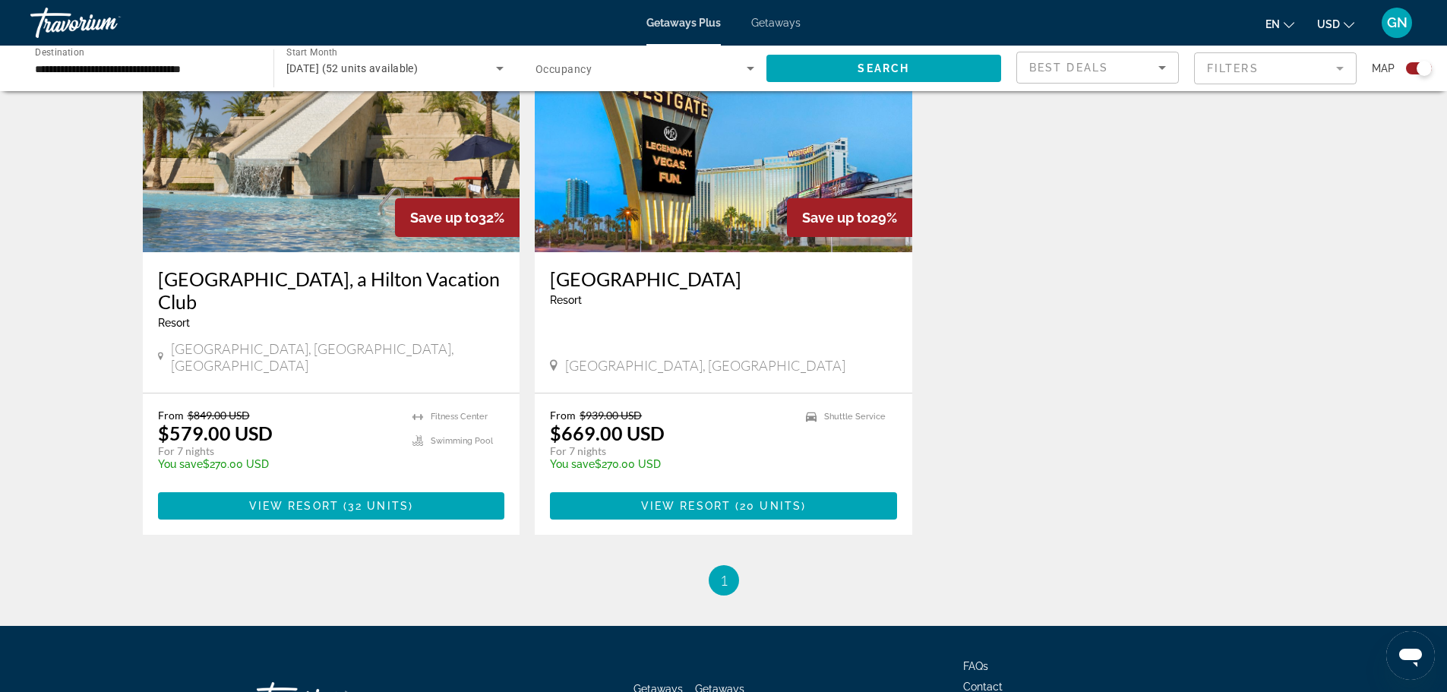
scroll to position [608, 0]
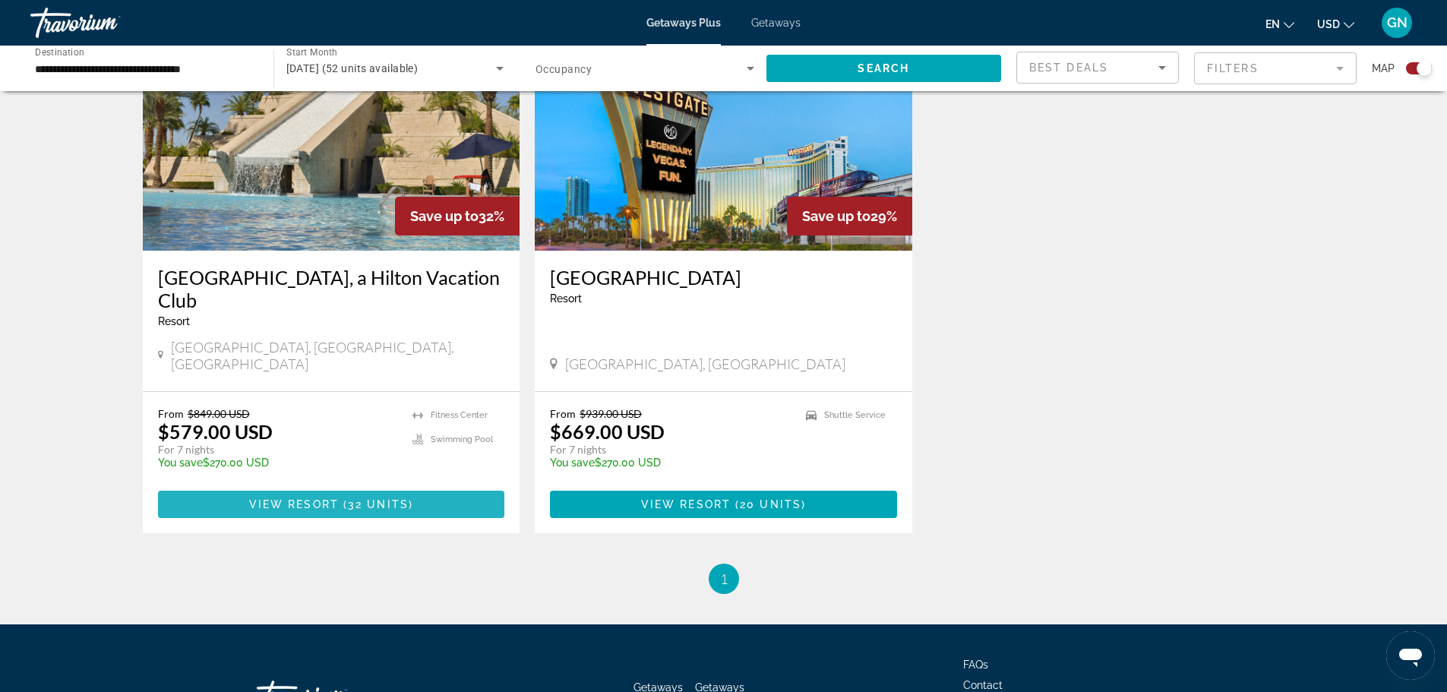
click at [327, 498] on span "View Resort" at bounding box center [294, 504] width 90 height 12
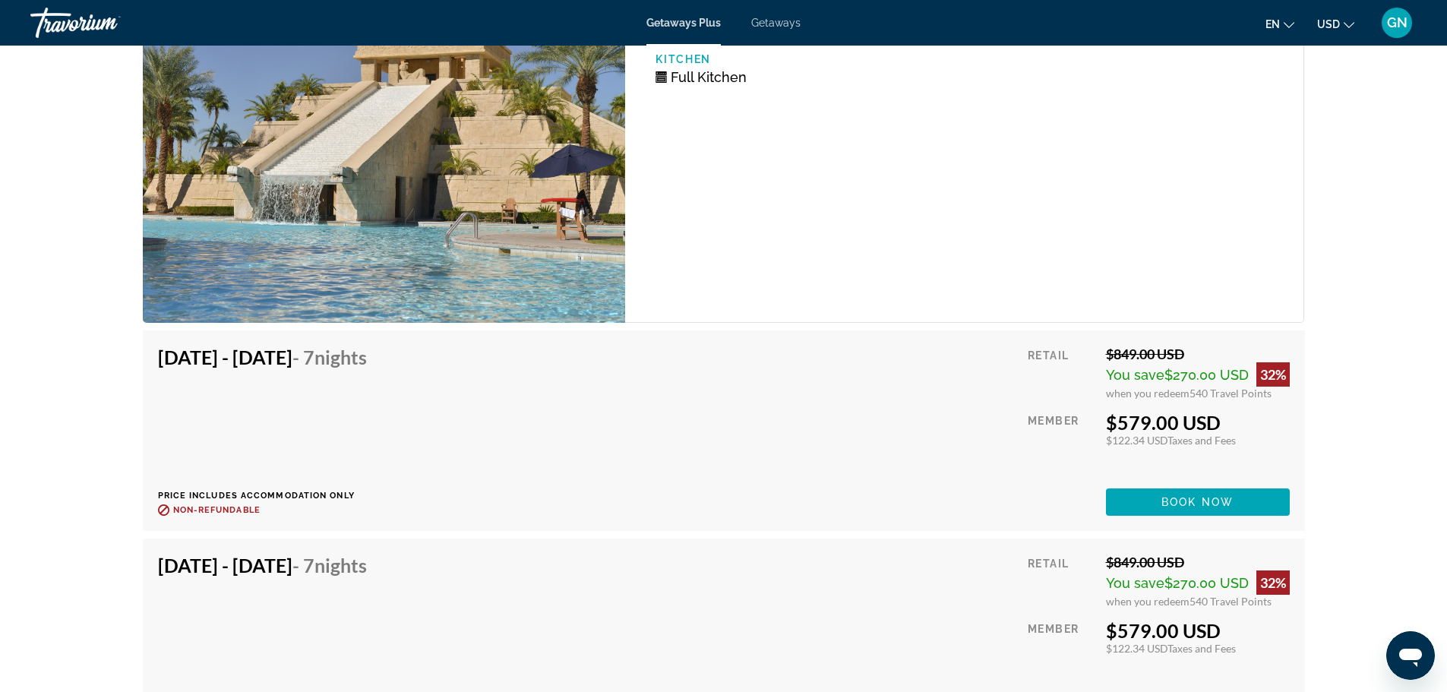
scroll to position [2886, 0]
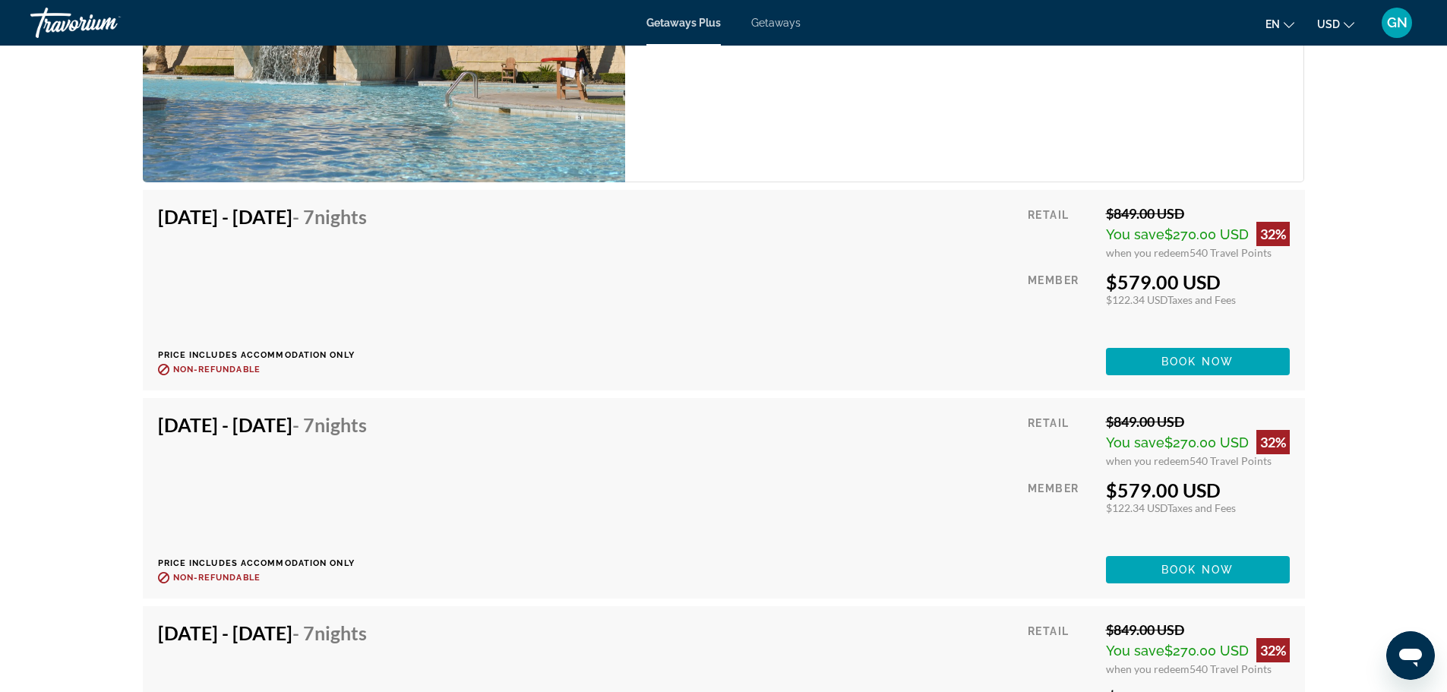
click at [65, 370] on div "prev next [GEOGRAPHIC_DATA], [GEOGRAPHIC_DATA], [GEOGRAPHIC_DATA] [GEOGRAPHIC_D…" at bounding box center [723, 557] width 1447 height 6797
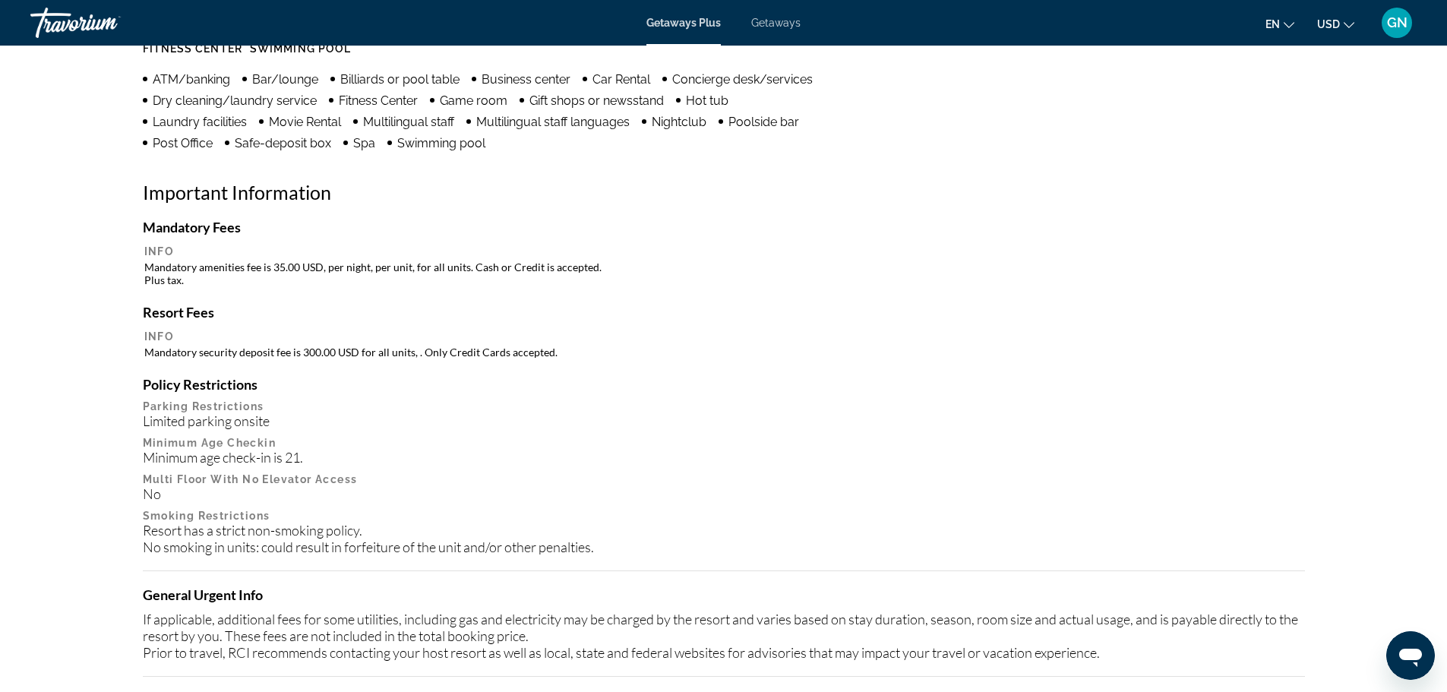
scroll to position [1291, 0]
